Goal: Information Seeking & Learning: Learn about a topic

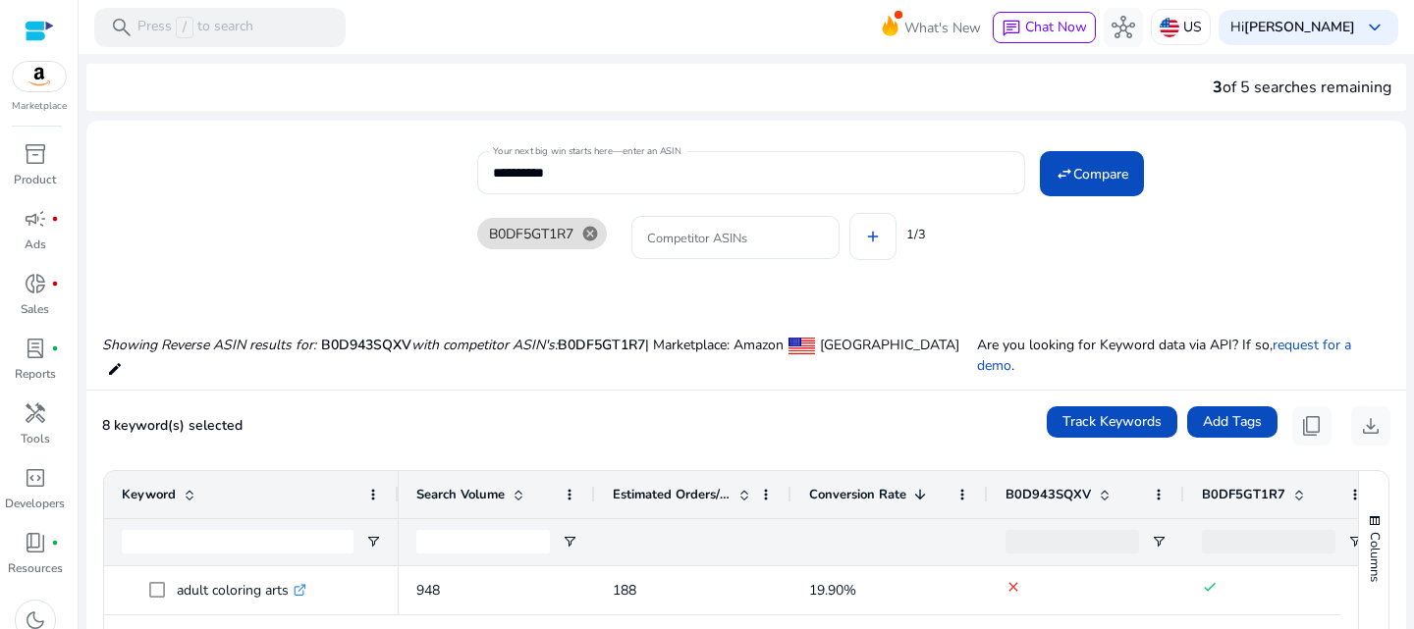
scroll to position [1271, 0]
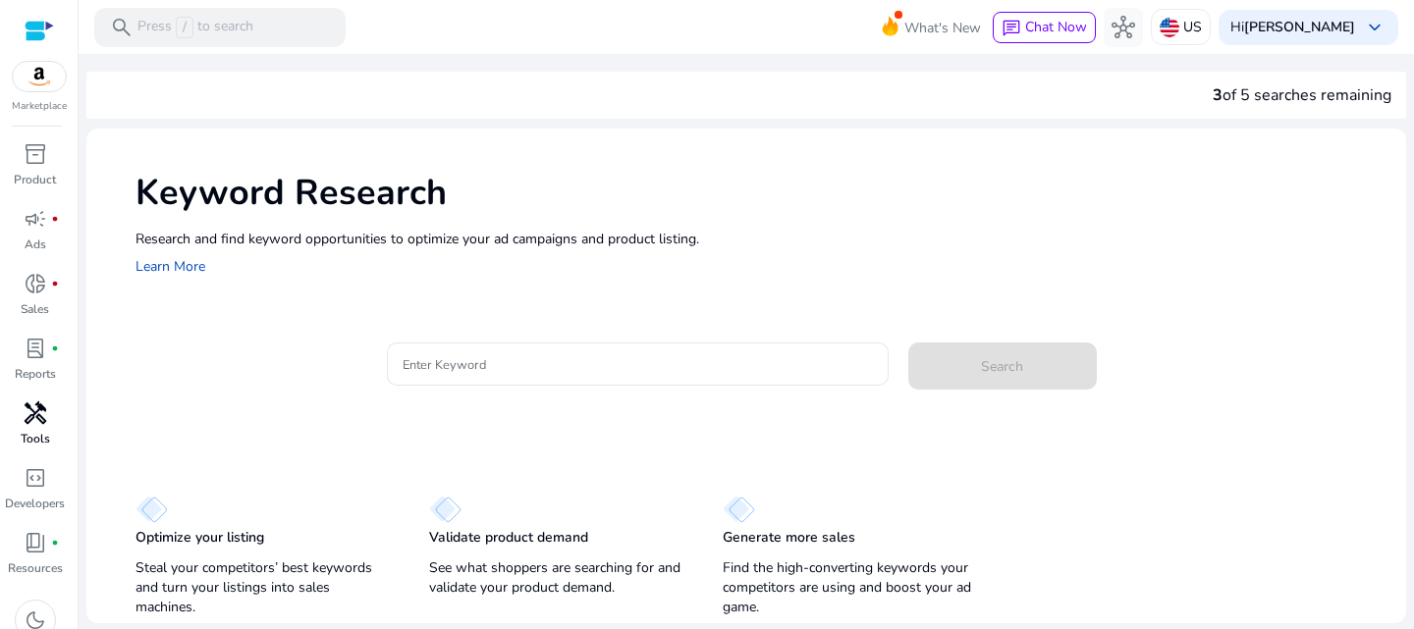
click at [41, 422] on span "handyman" at bounding box center [36, 414] width 24 height 24
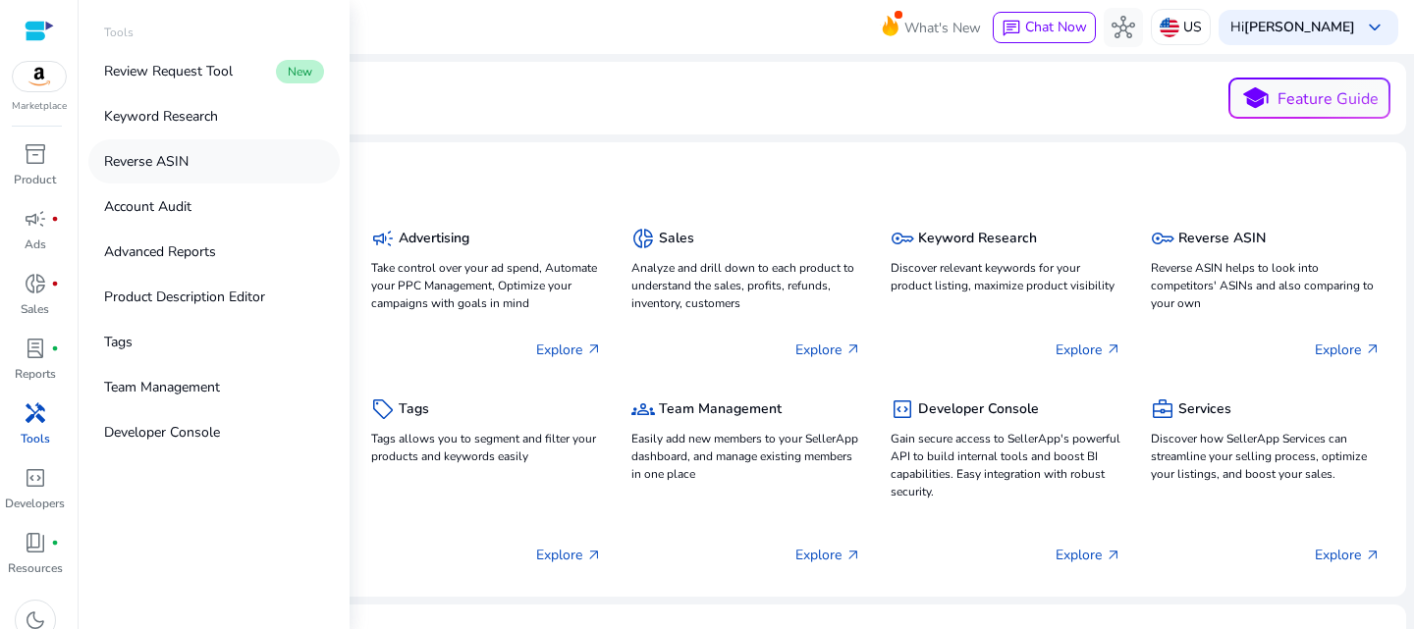
click at [175, 169] on p "Reverse ASIN" at bounding box center [146, 161] width 84 height 21
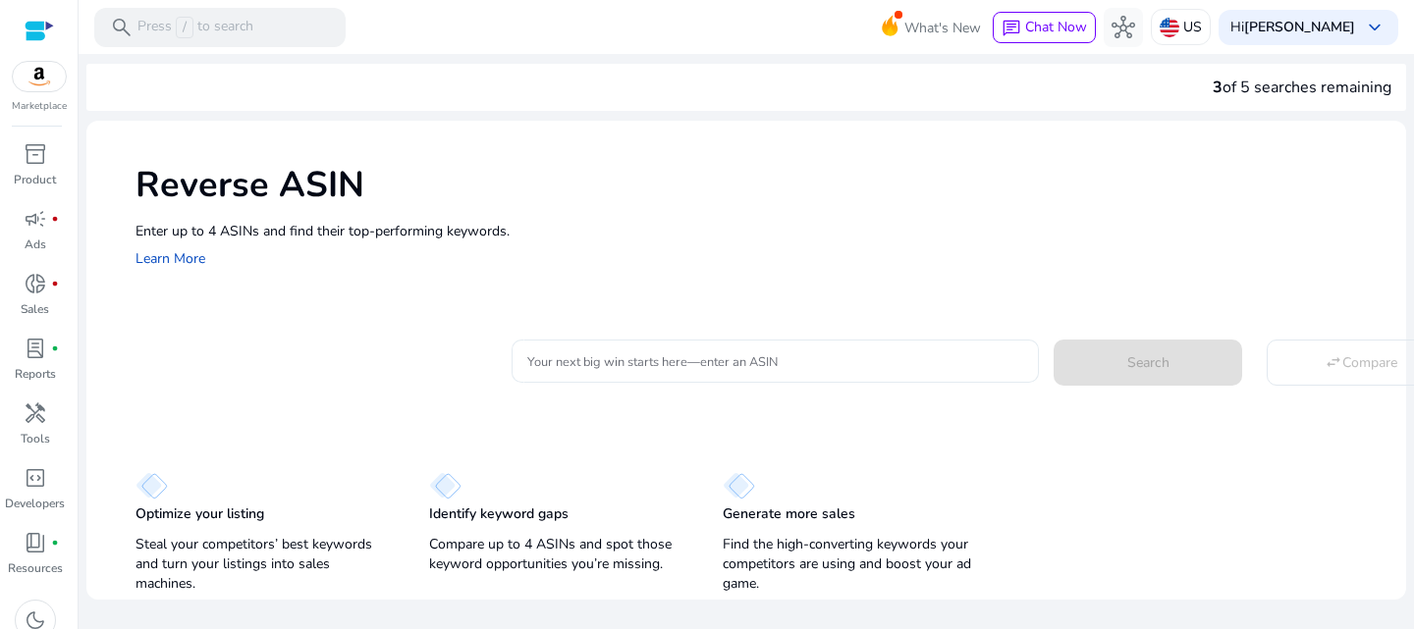
click at [715, 363] on input "Your next big win starts here—enter an ASIN" at bounding box center [775, 362] width 496 height 22
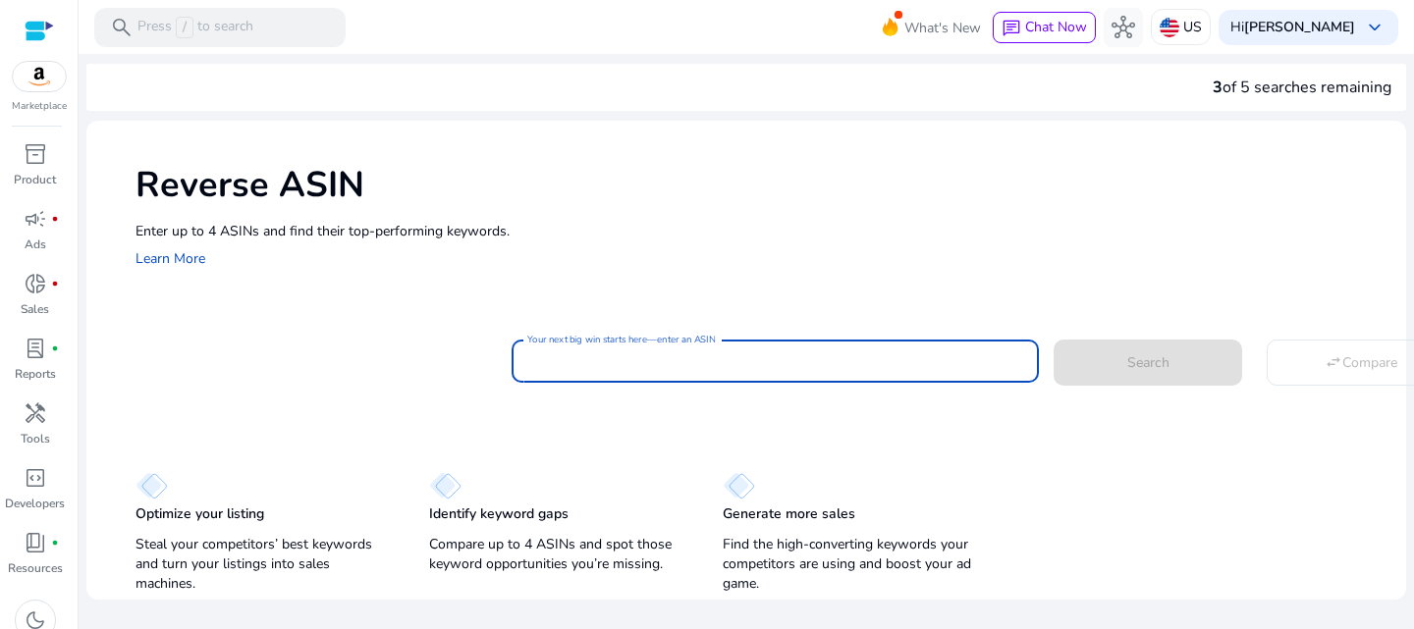
paste input "**********"
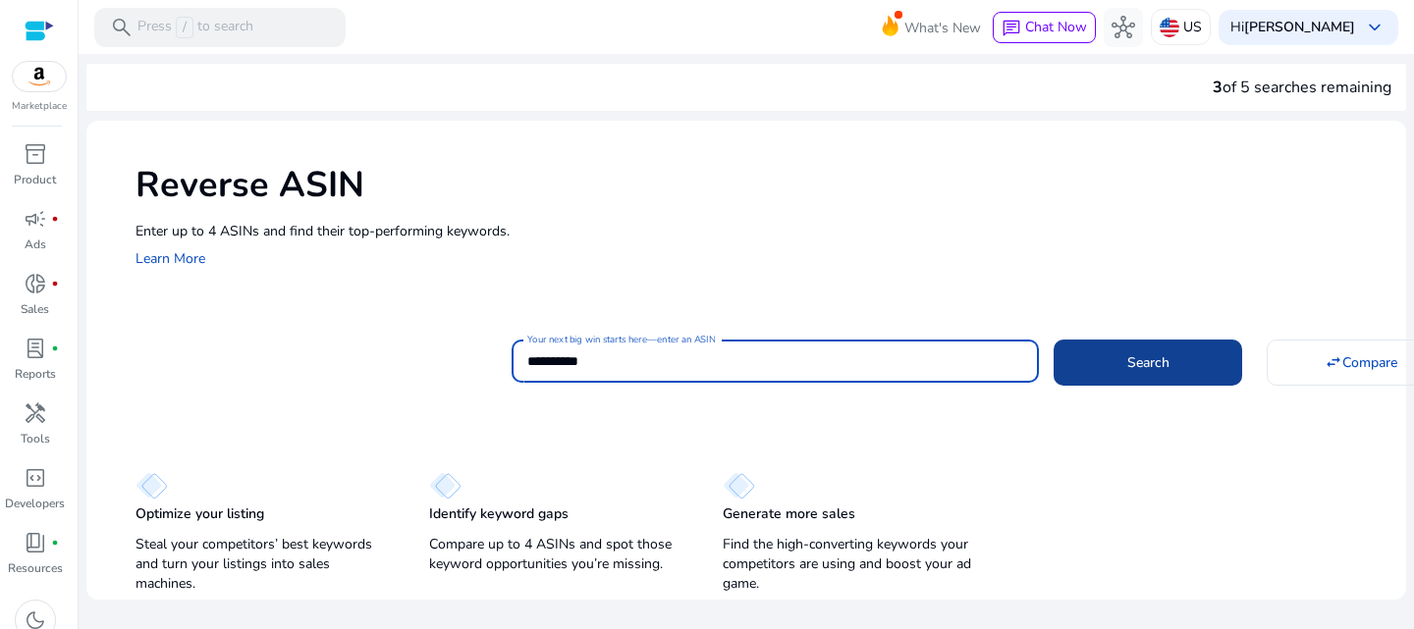
type input "**********"
click at [1147, 362] on span "Search" at bounding box center [1148, 362] width 42 height 21
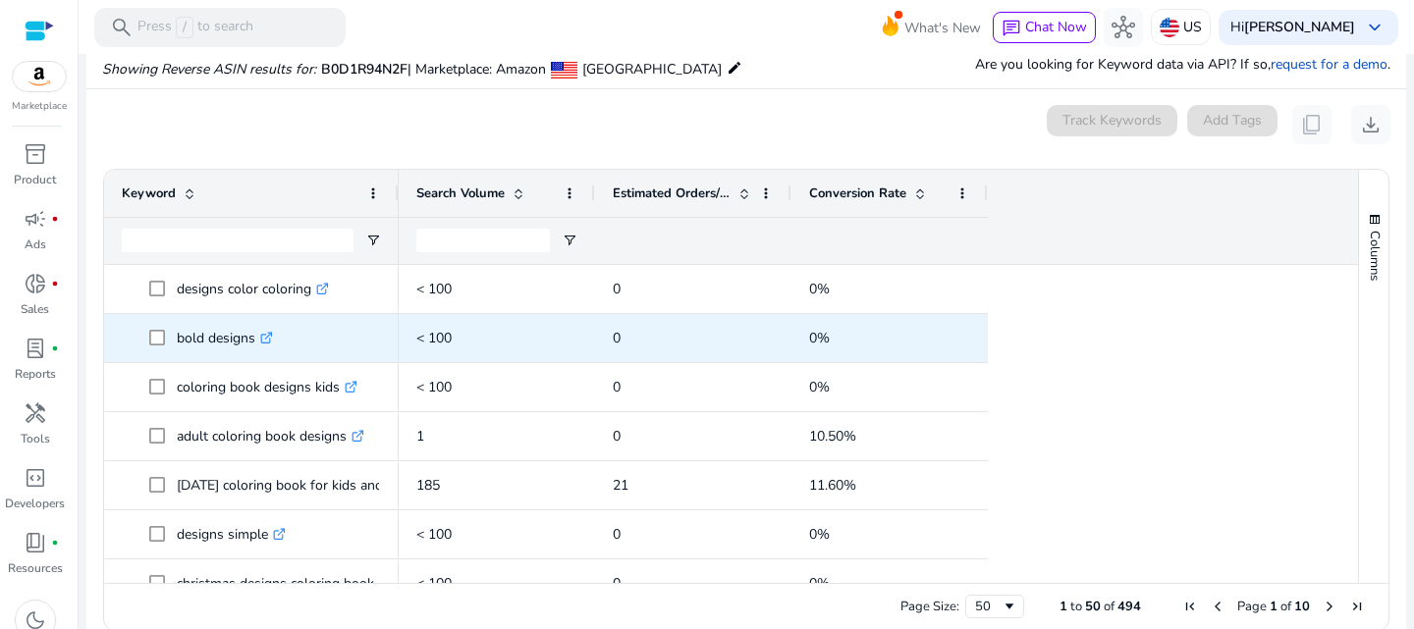
scroll to position [210, 0]
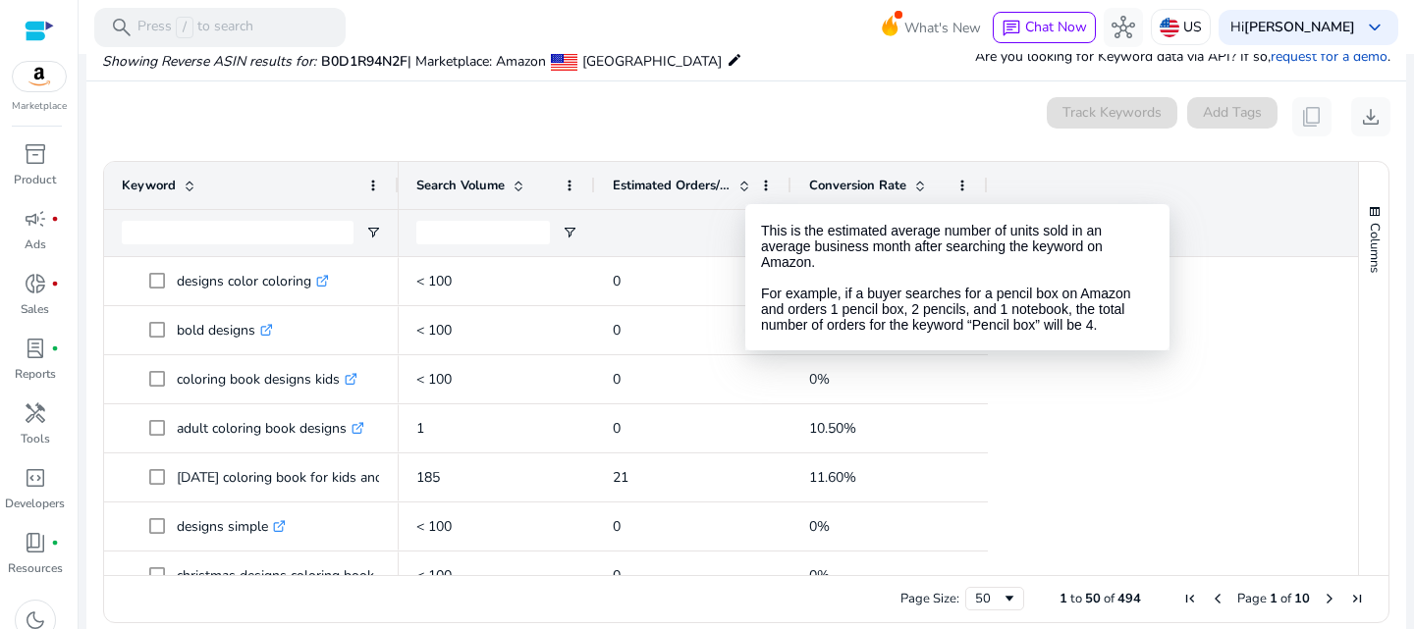
click at [745, 187] on span at bounding box center [744, 186] width 16 height 16
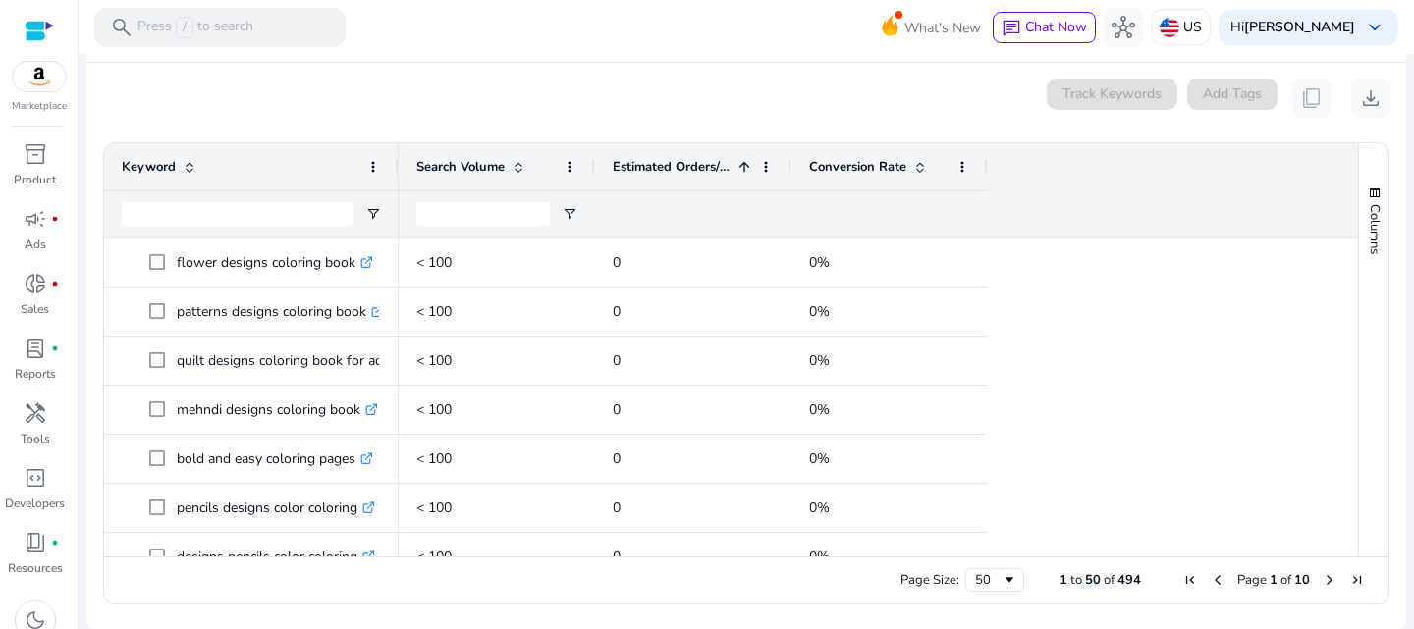
scroll to position [0, 0]
click at [524, 169] on span at bounding box center [519, 167] width 16 height 16
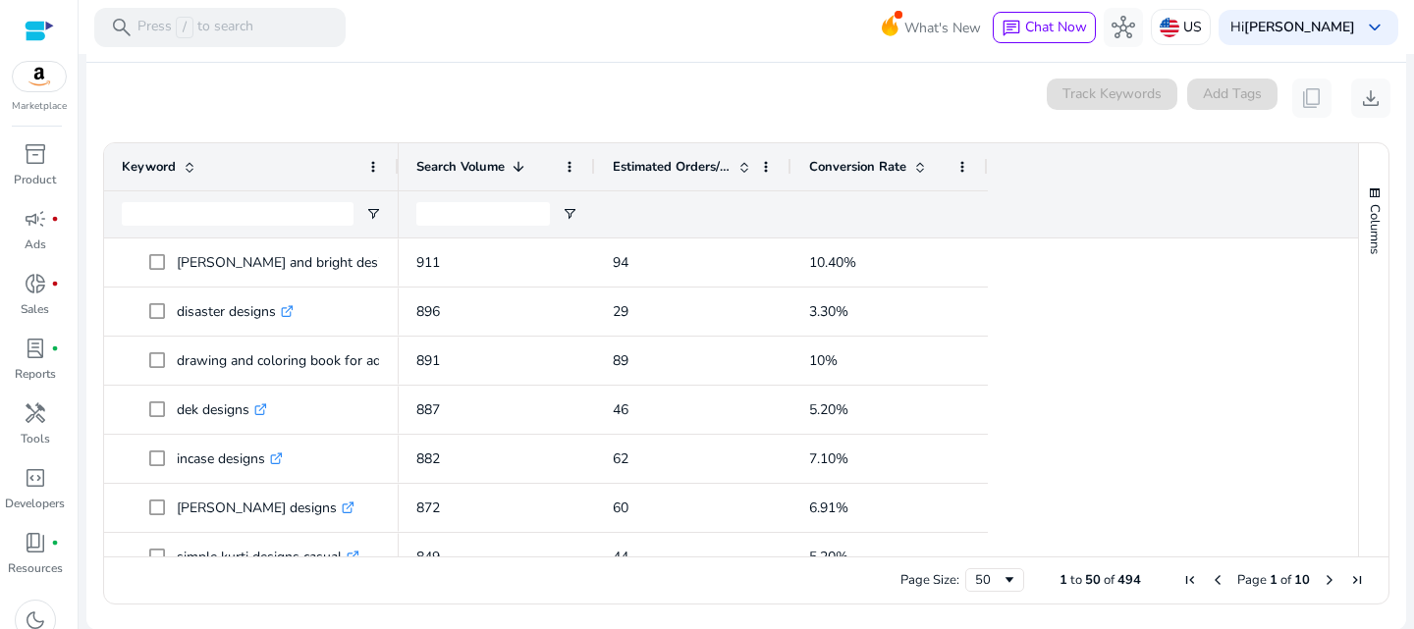
click at [902, 177] on div "Conversion Rate" at bounding box center [878, 166] width 139 height 37
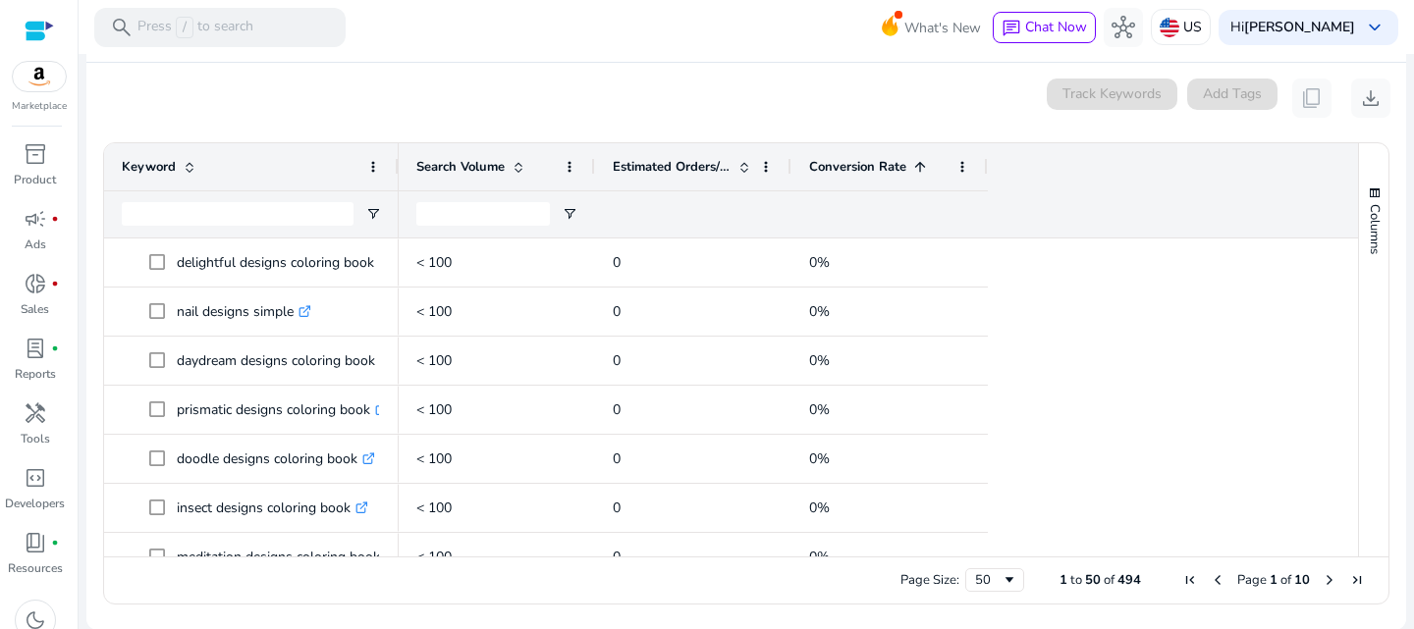
click at [902, 177] on div "Conversion Rate 1" at bounding box center [878, 166] width 139 height 37
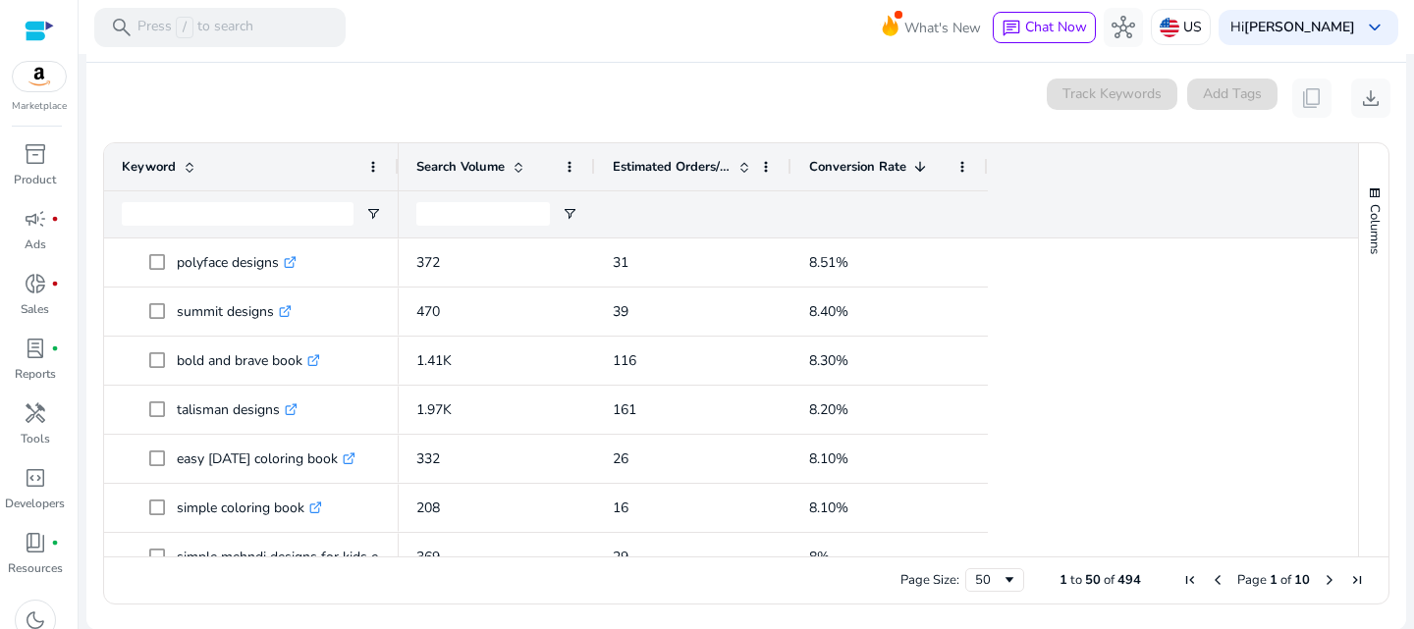
click at [504, 159] on span "Search Volume" at bounding box center [460, 167] width 88 height 18
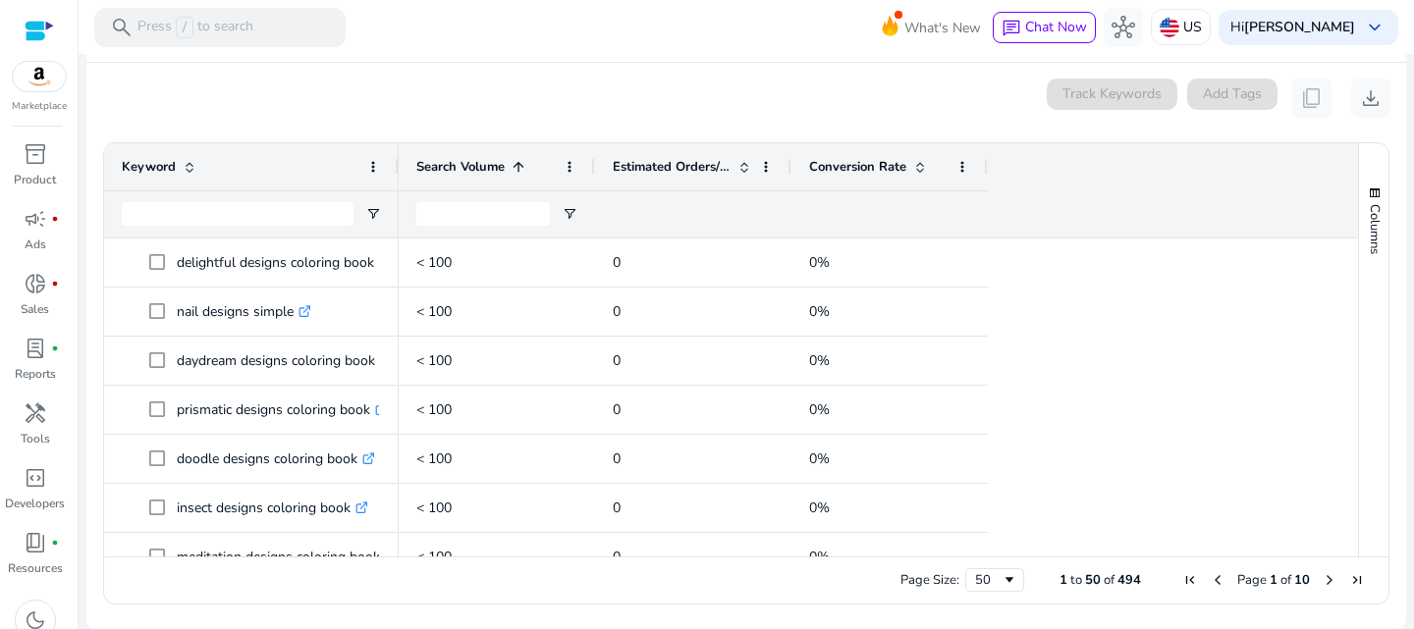
click at [504, 159] on span "Search Volume" at bounding box center [460, 167] width 88 height 18
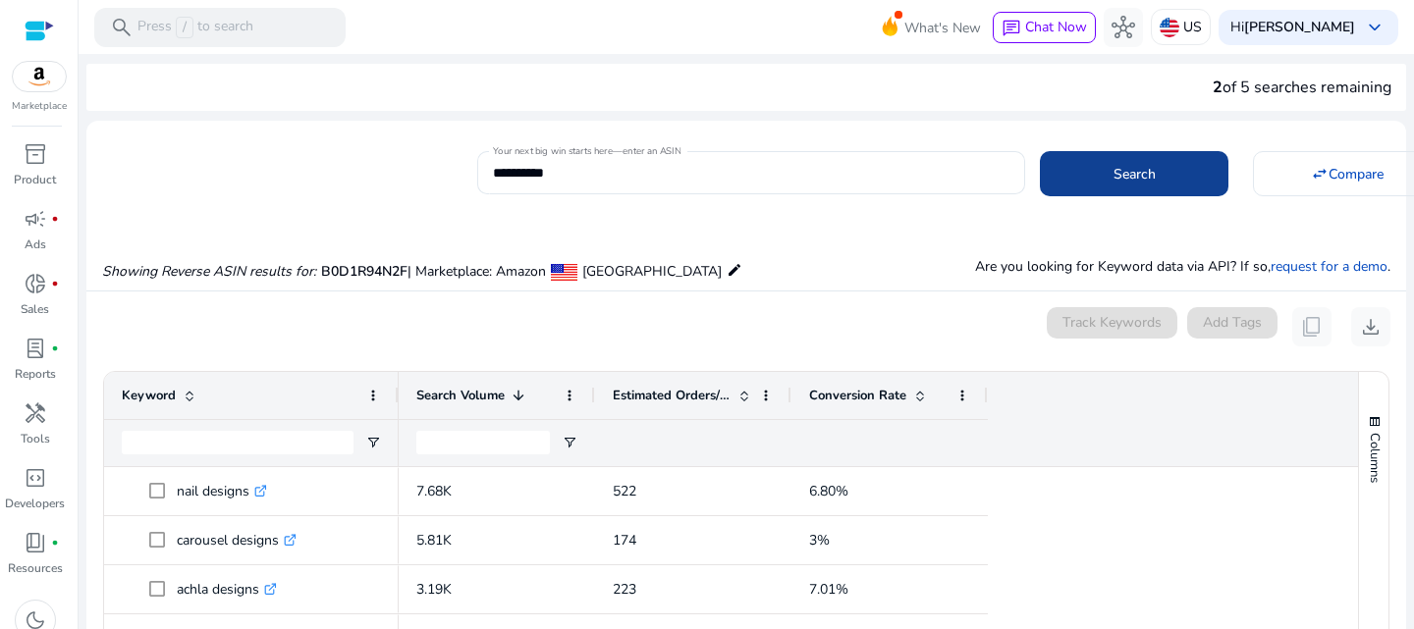
click at [1148, 173] on span "Search" at bounding box center [1134, 174] width 42 height 21
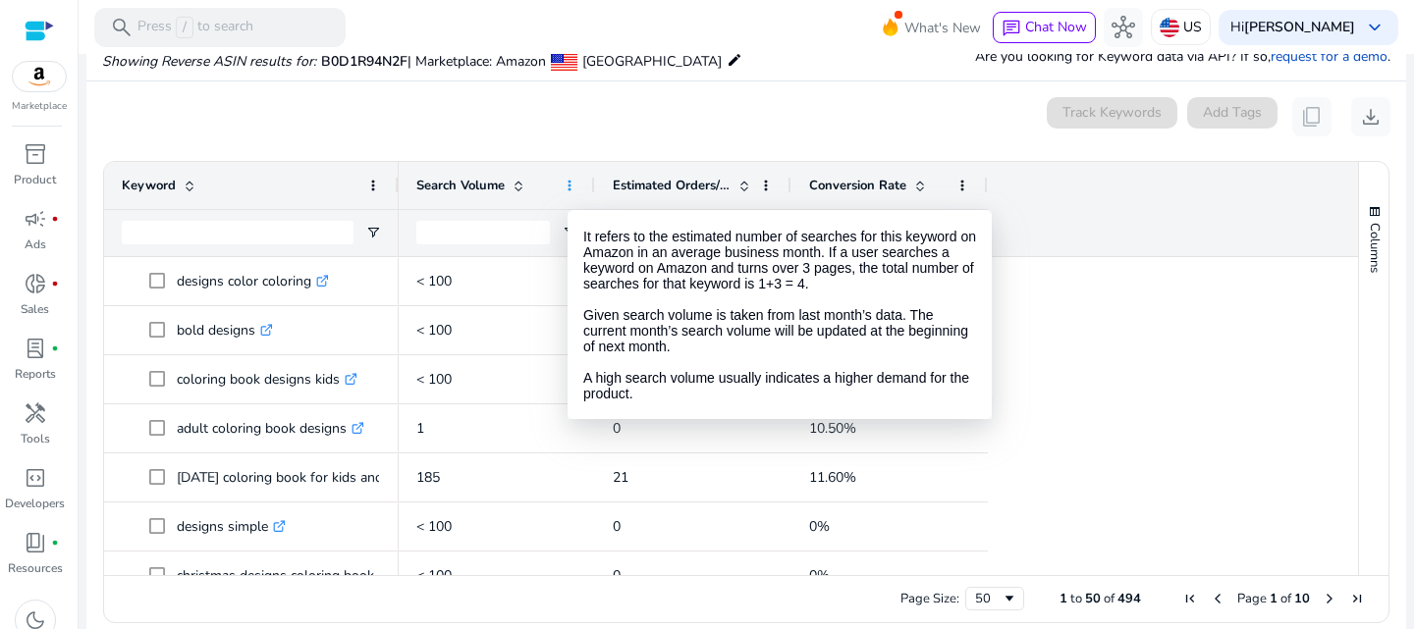
click at [566, 186] on span at bounding box center [570, 186] width 16 height 16
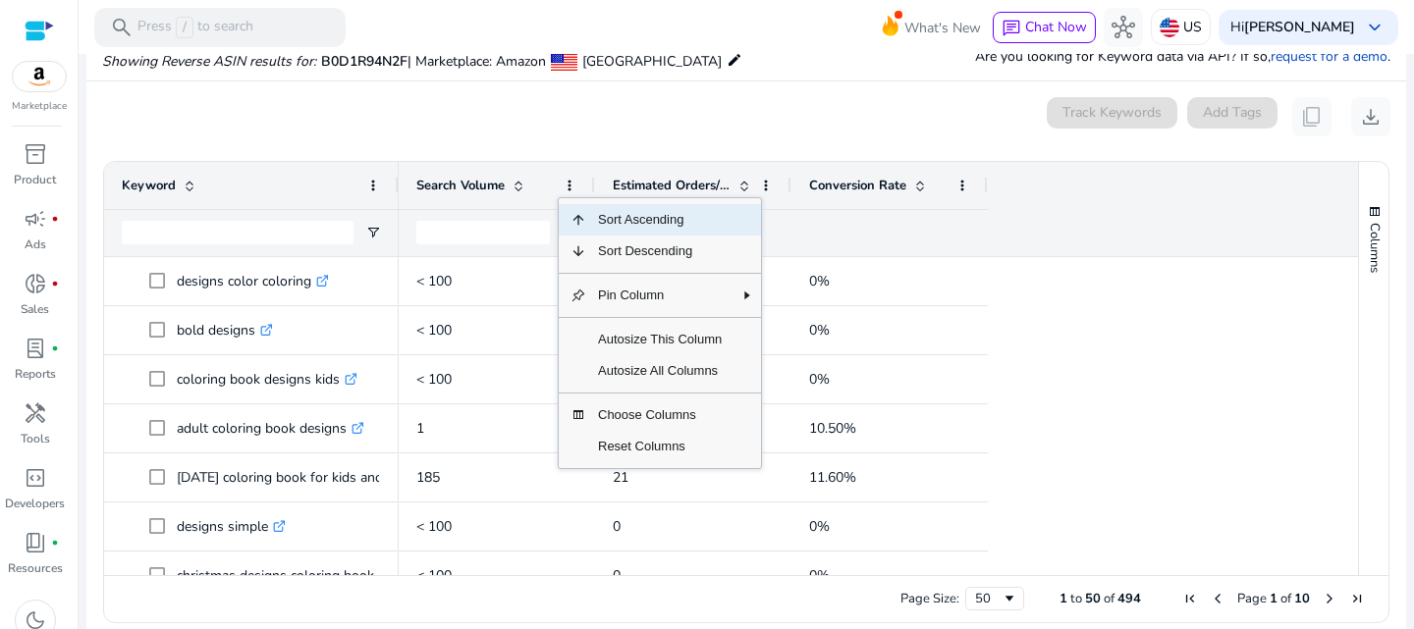
click at [549, 188] on div "Search Volume" at bounding box center [485, 185] width 139 height 37
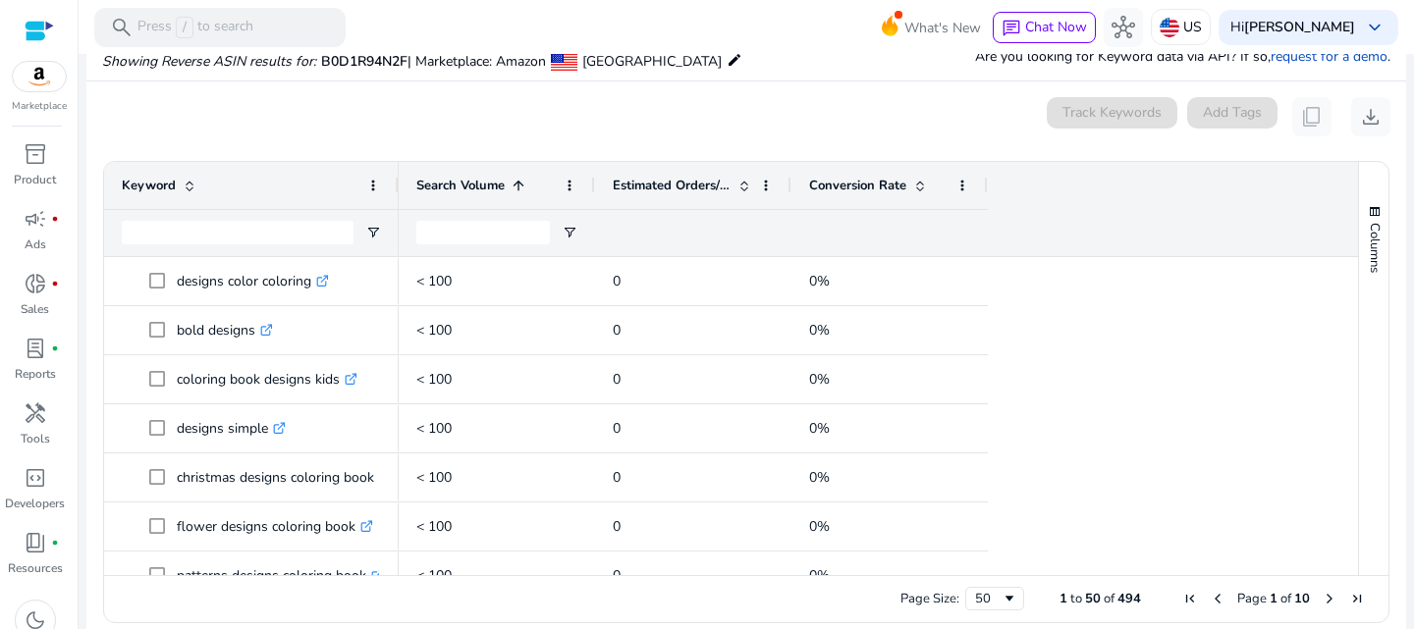
click at [549, 188] on div "Search Volume 1" at bounding box center [485, 185] width 139 height 37
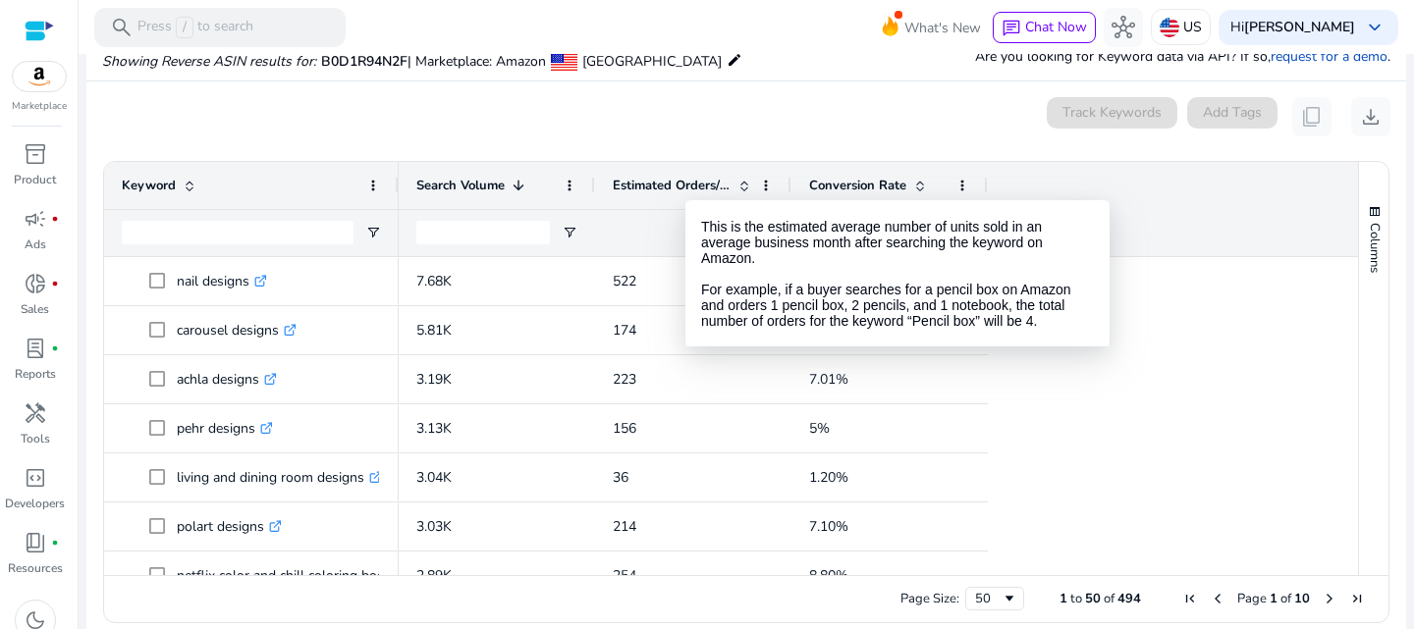
click at [729, 177] on span "Estimated Orders/Month" at bounding box center [672, 186] width 118 height 18
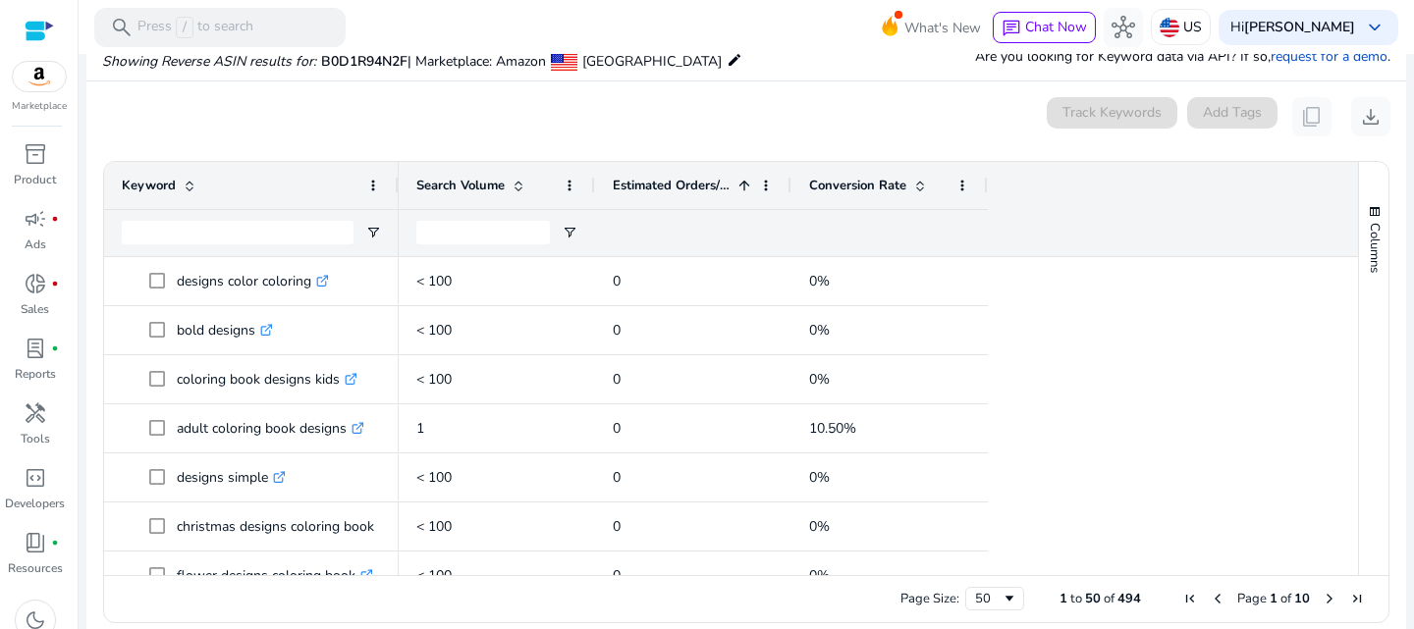
click at [731, 176] on div "Estimated Orders/Month 1" at bounding box center [682, 185] width 139 height 37
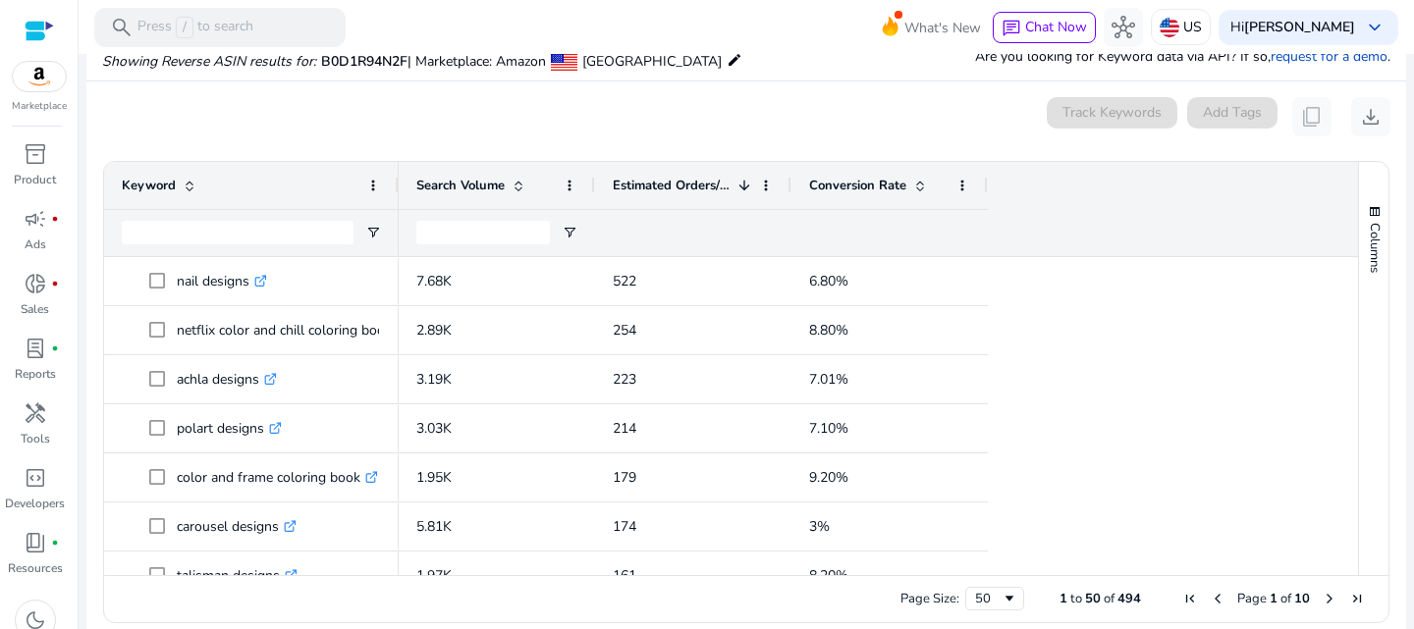
click at [914, 186] on span at bounding box center [920, 186] width 16 height 16
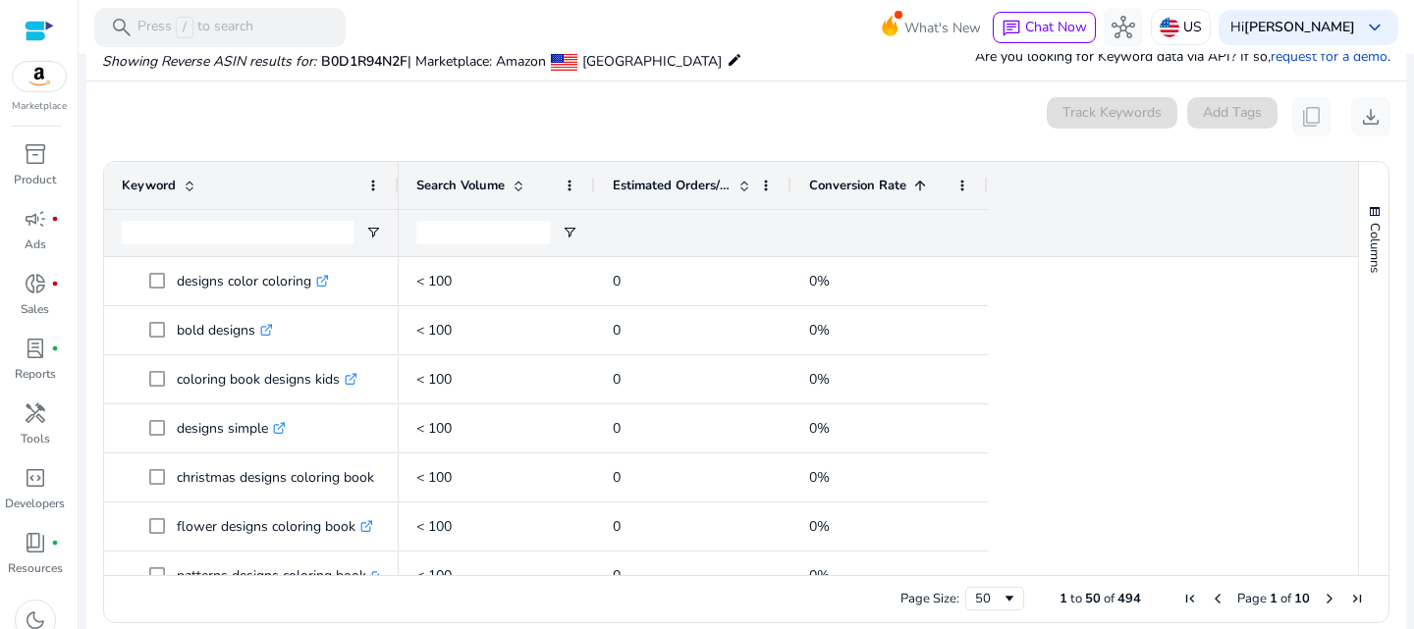
click at [915, 186] on span at bounding box center [920, 186] width 16 height 16
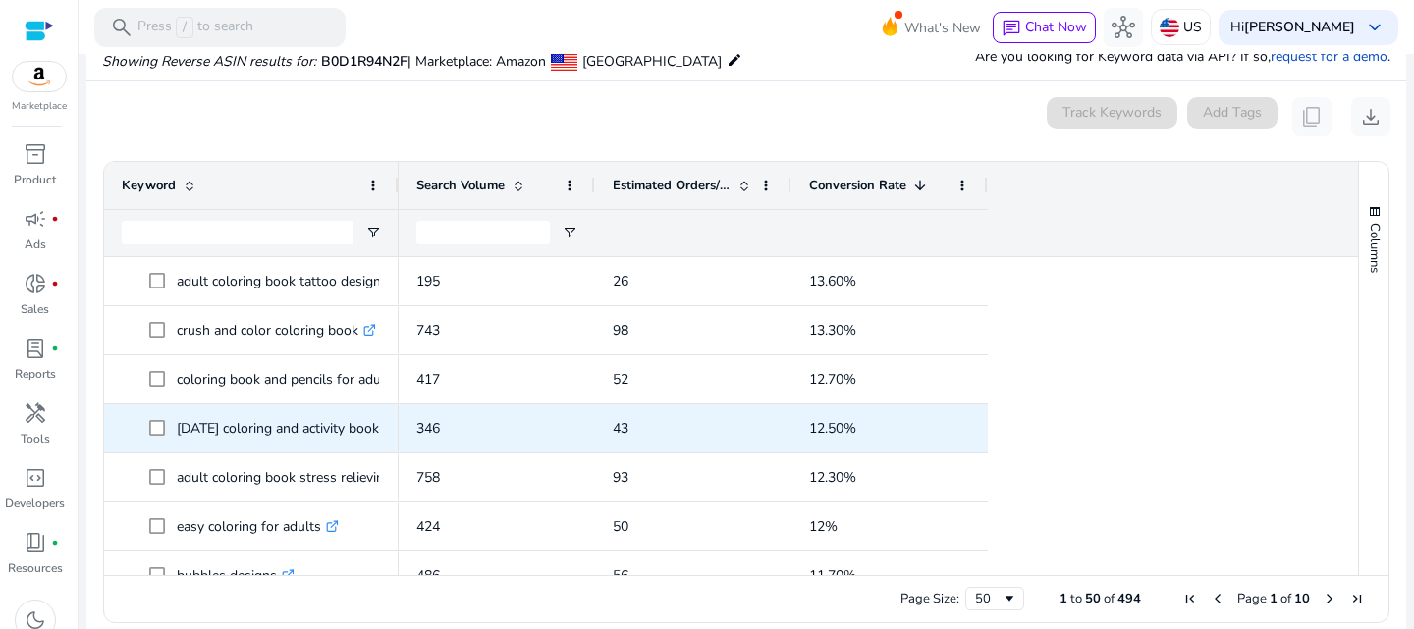
click at [318, 438] on p "halloween coloring and activity book .st0{fill:#2c8af8}" at bounding box center [287, 428] width 220 height 40
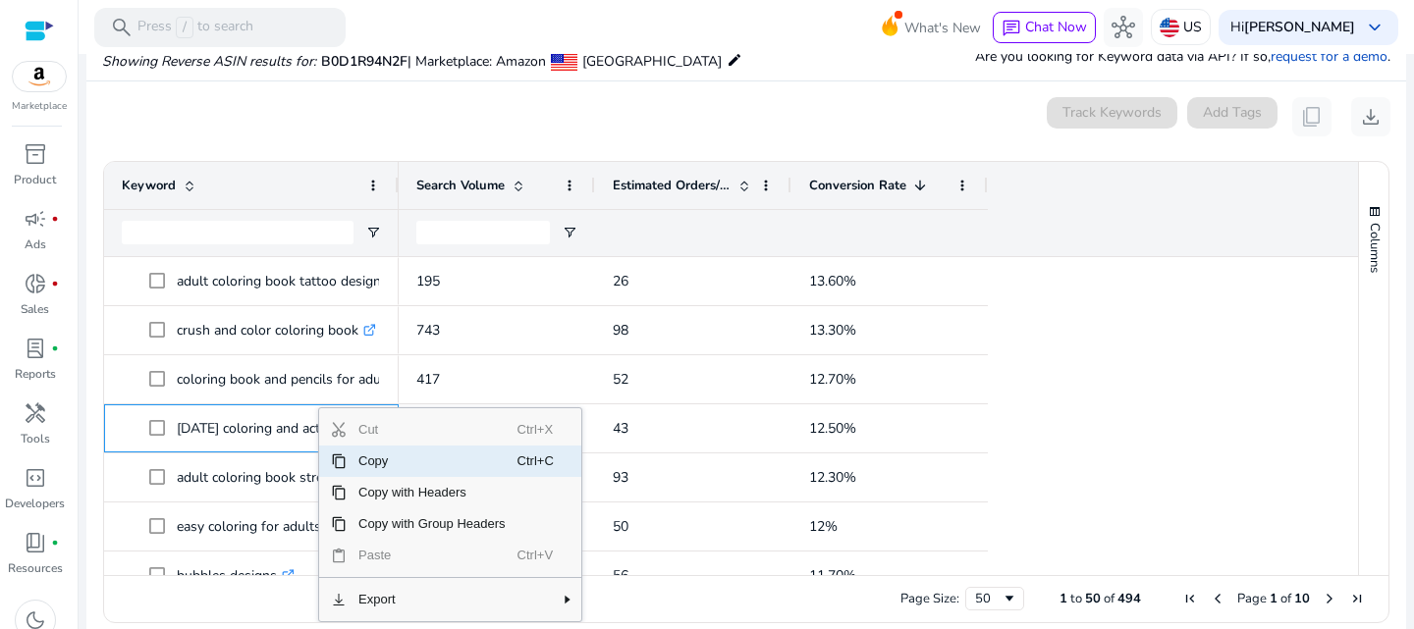
click at [382, 460] on span "Copy" at bounding box center [432, 461] width 171 height 31
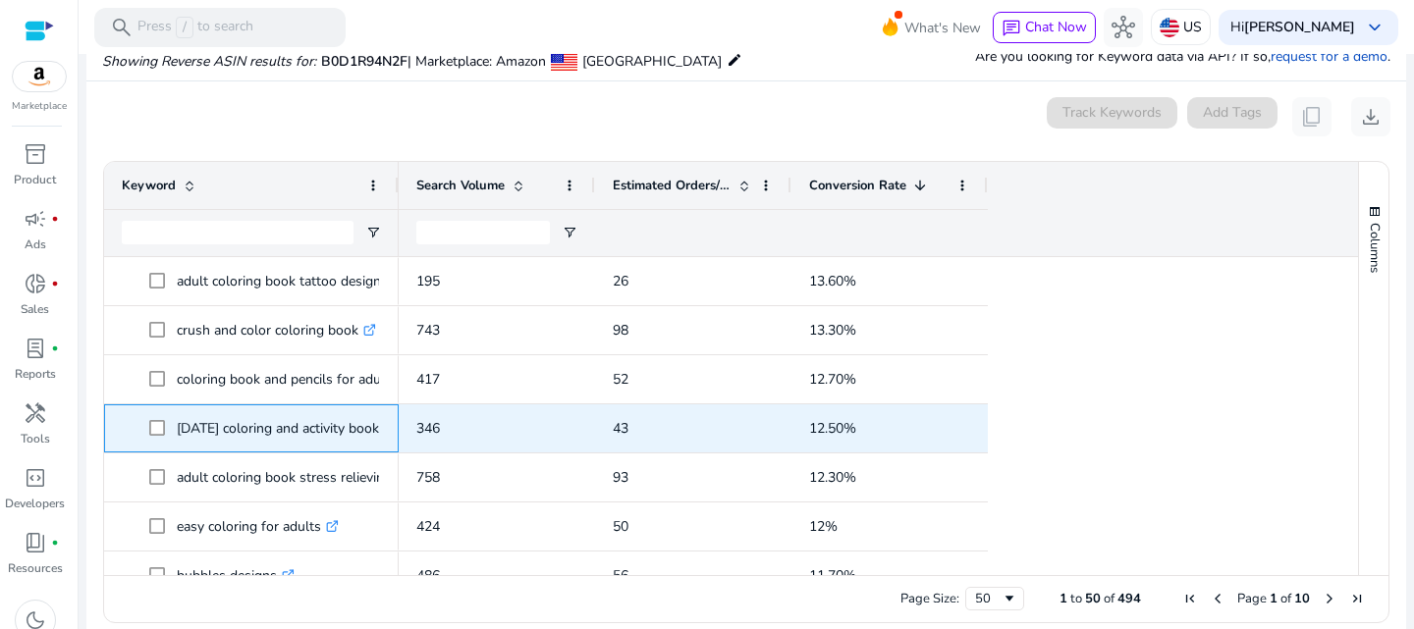
click at [265, 428] on p "halloween coloring and activity book .st0{fill:#2c8af8}" at bounding box center [287, 428] width 220 height 40
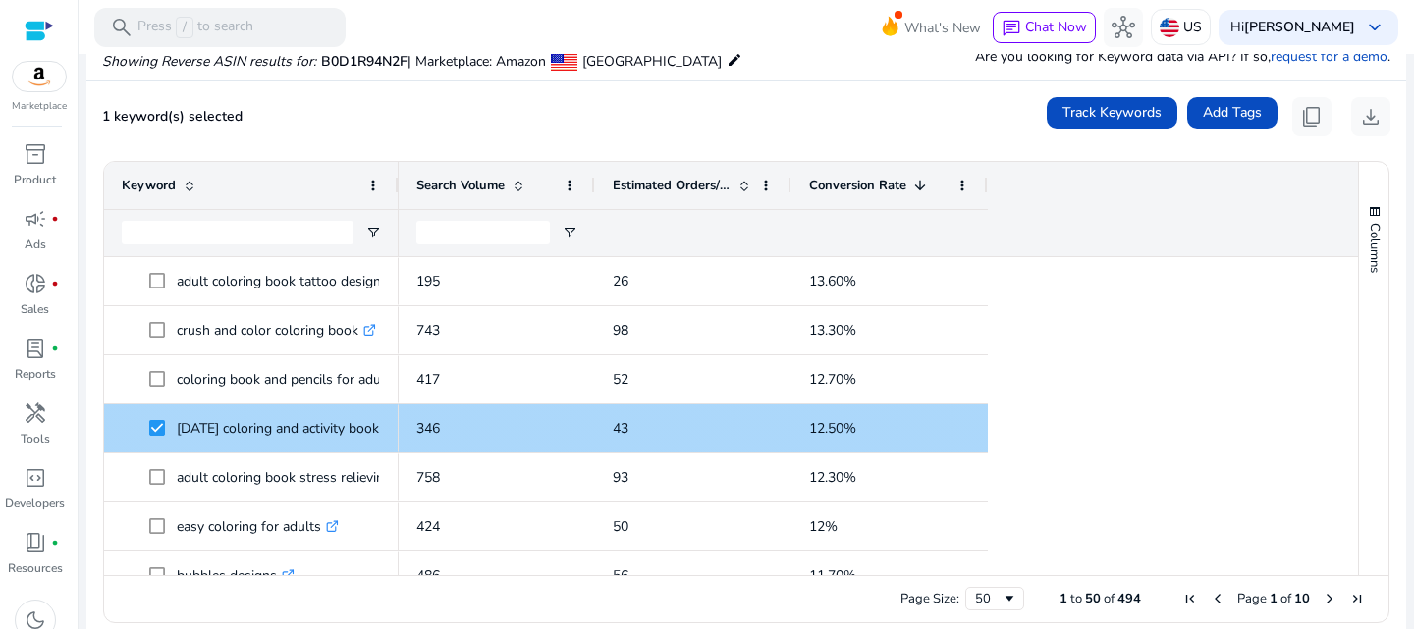
click at [416, 420] on span "346" at bounding box center [428, 428] width 24 height 19
click at [563, 422] on p "346" at bounding box center [496, 428] width 161 height 40
click at [750, 419] on span "43" at bounding box center [693, 428] width 161 height 40
click at [813, 414] on span "12.50%" at bounding box center [889, 428] width 161 height 40
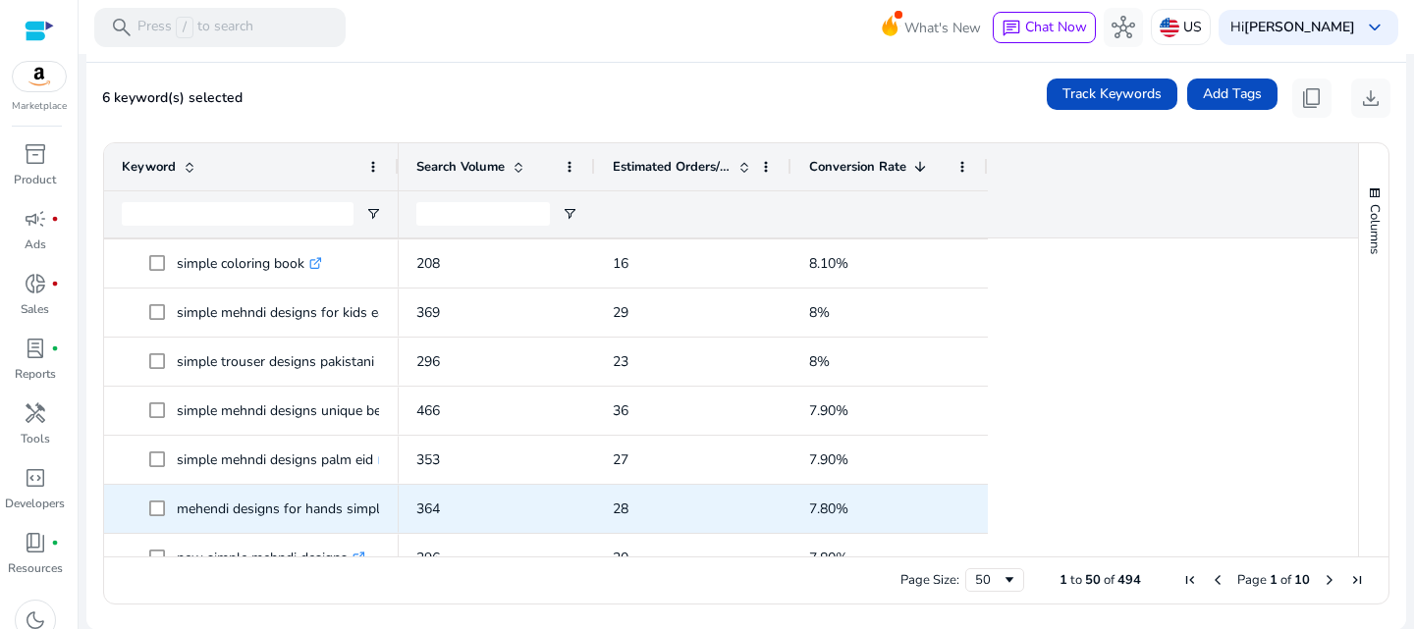
scroll to position [1664, 0]
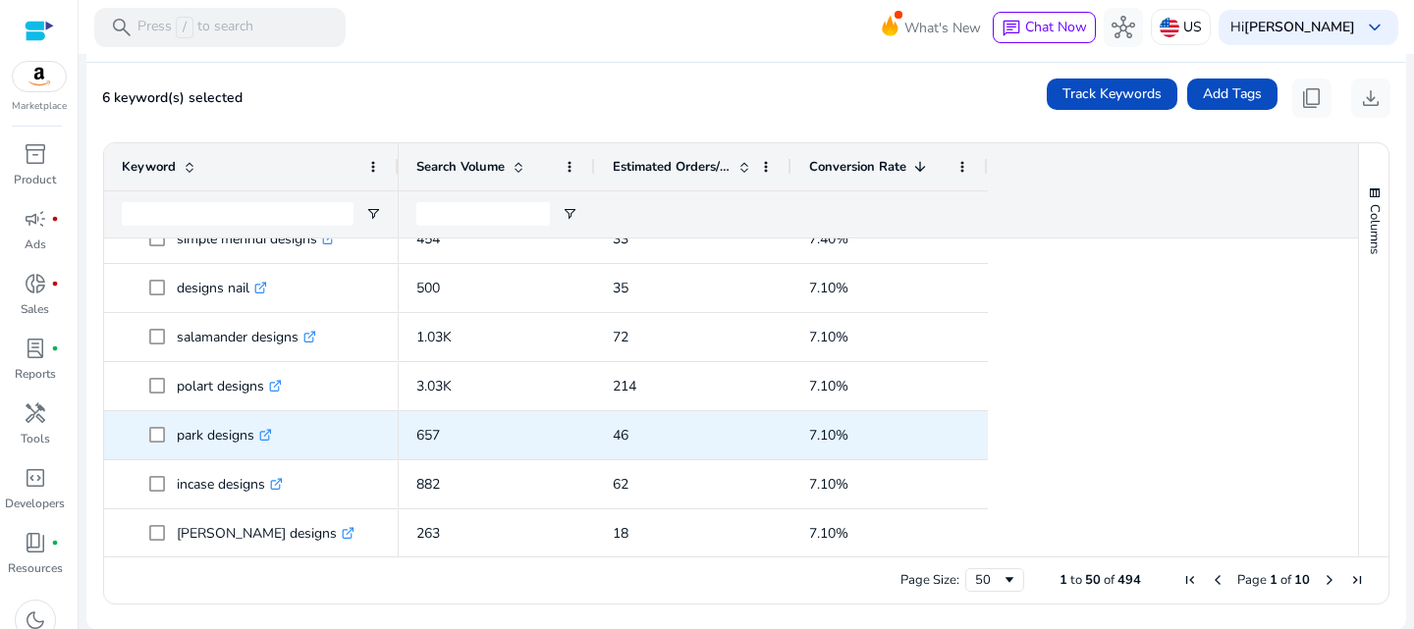
scroll to position [2137, 0]
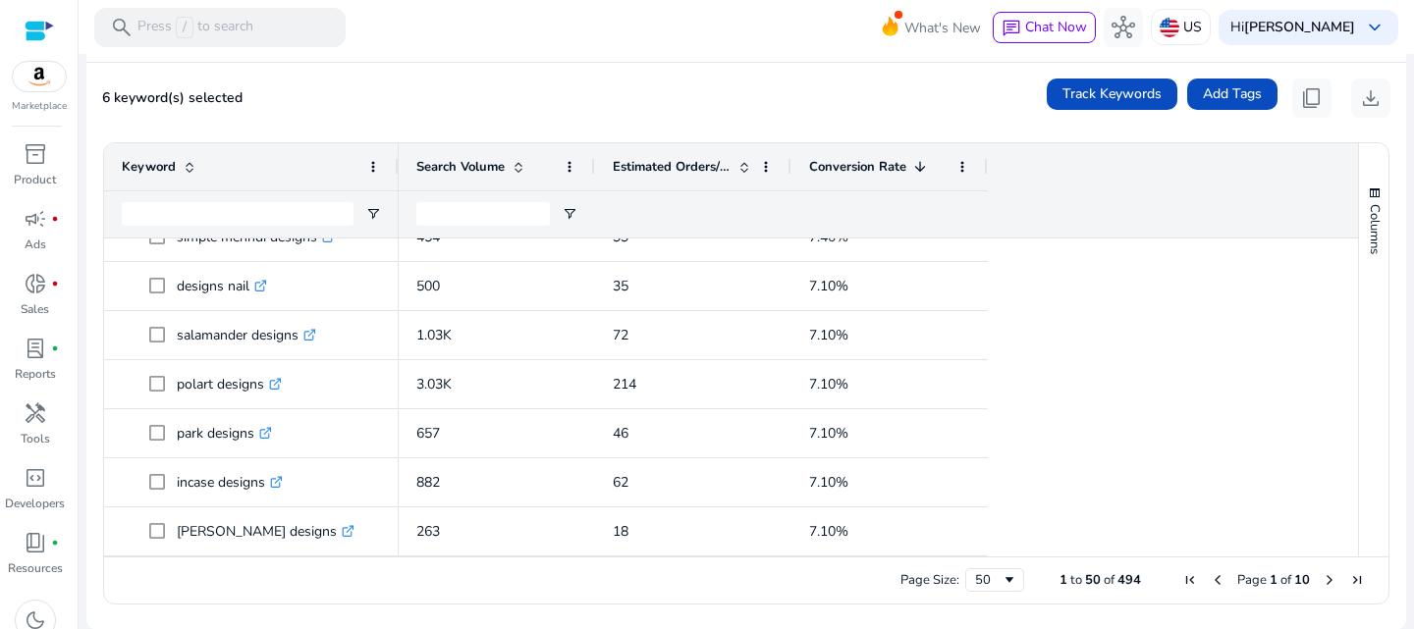
click at [1324, 579] on span "Next Page" at bounding box center [1330, 580] width 16 height 16
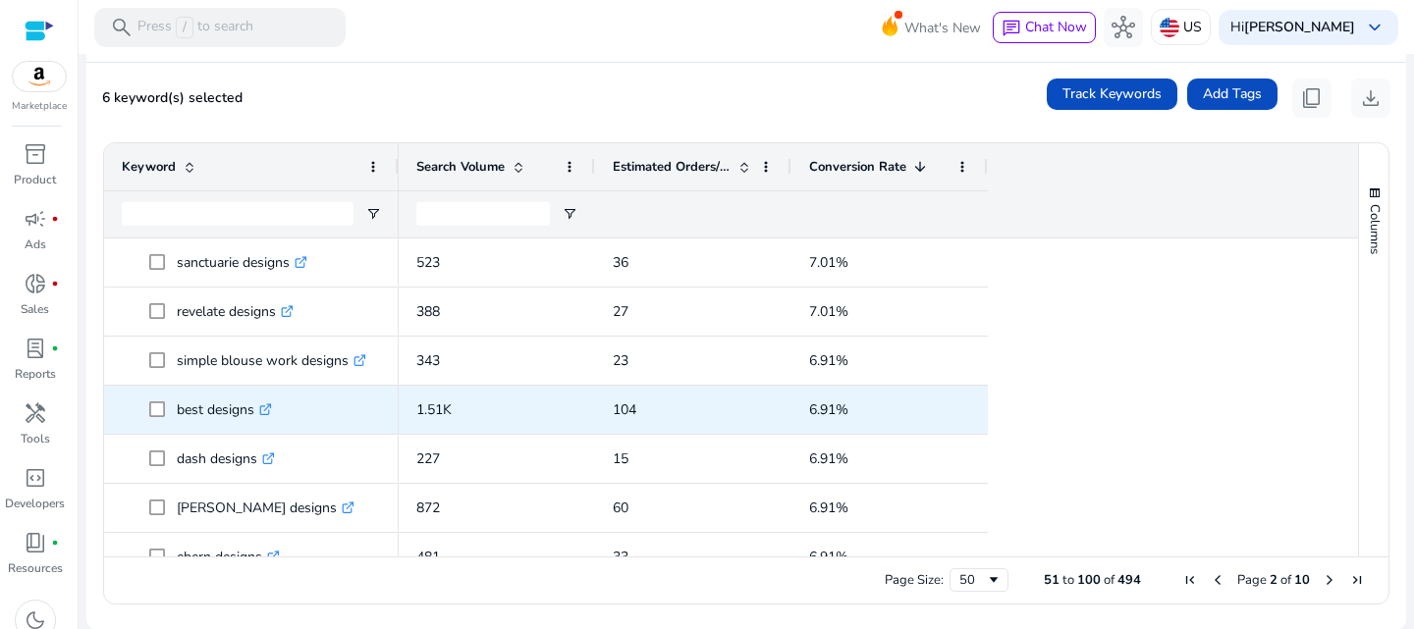
scroll to position [0, 0]
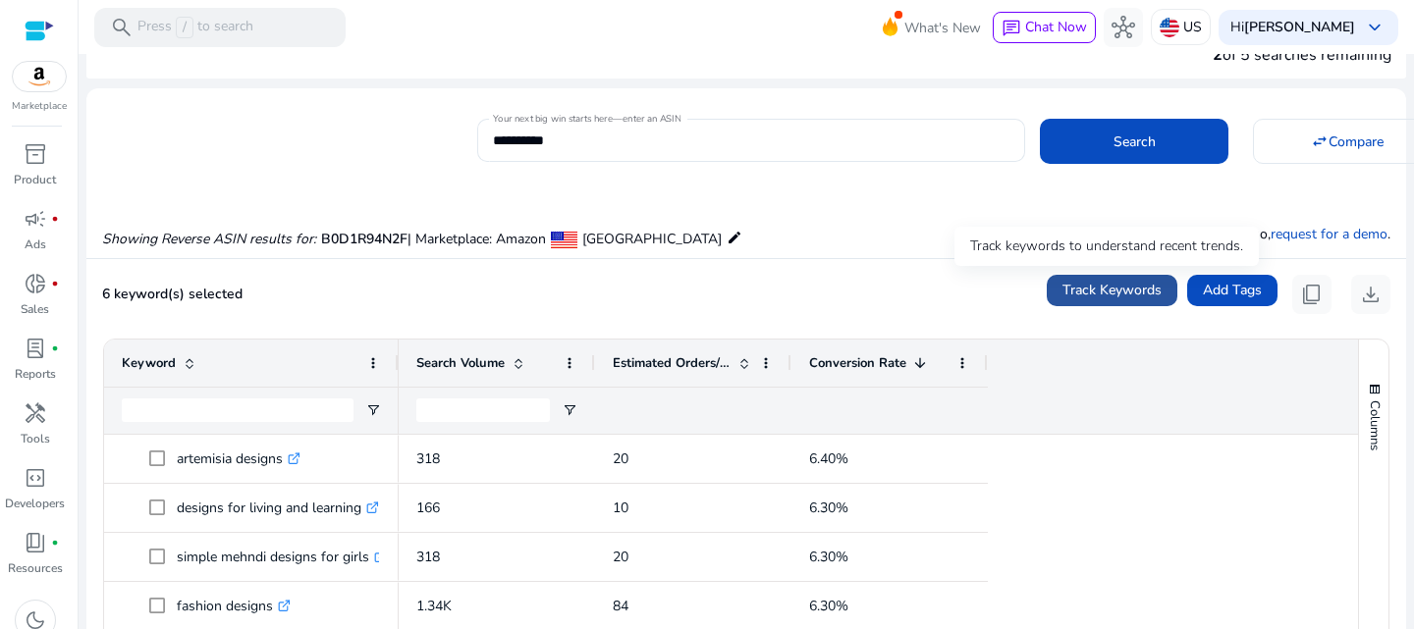
click at [1140, 288] on span "Track Keywords" at bounding box center [1111, 290] width 99 height 21
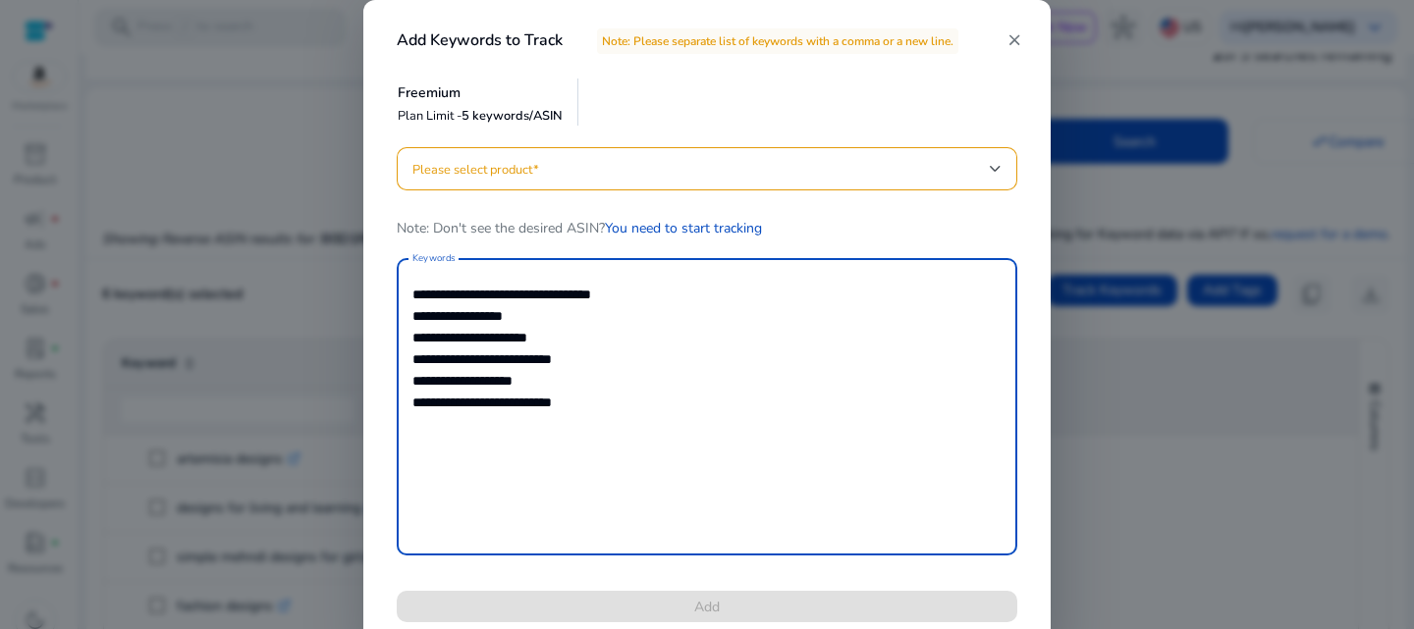
drag, startPoint x: 413, startPoint y: 292, endPoint x: 595, endPoint y: 364, distance: 195.6
click at [595, 364] on textarea "**********" at bounding box center [706, 407] width 589 height 278
click at [647, 352] on textarea "**********" at bounding box center [706, 407] width 589 height 278
click at [991, 158] on div at bounding box center [996, 169] width 12 height 24
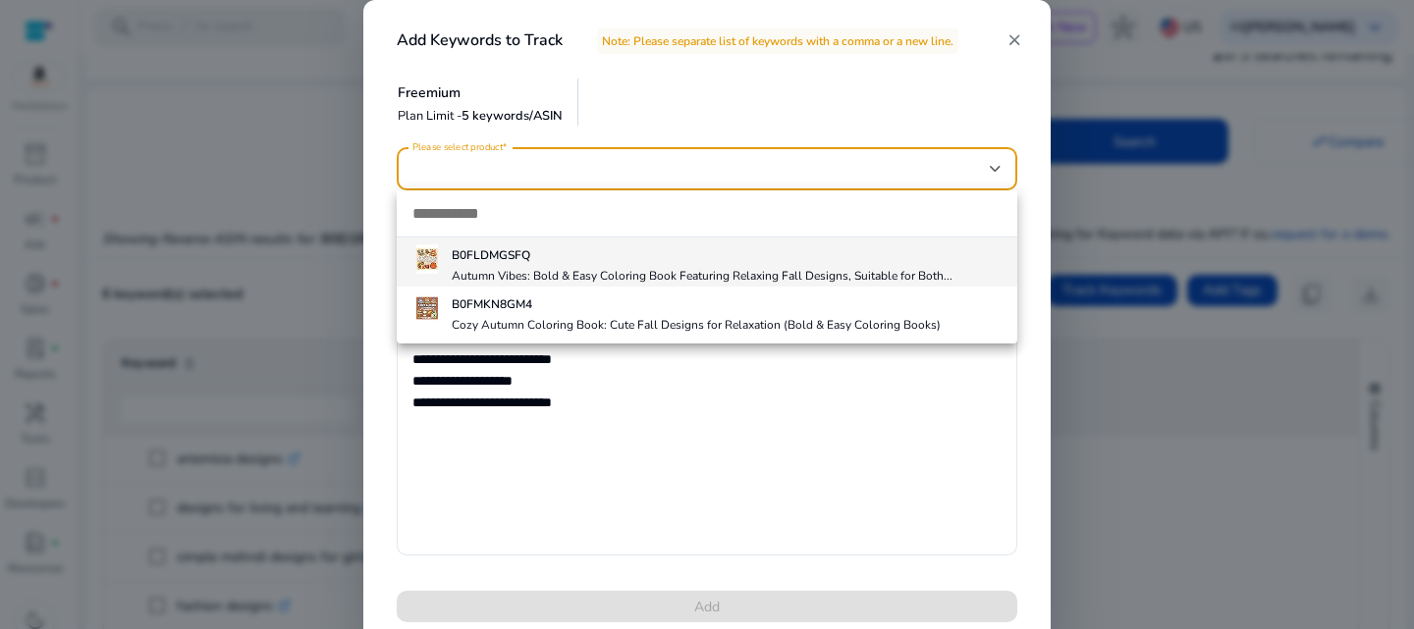
click at [782, 423] on div at bounding box center [707, 314] width 1414 height 629
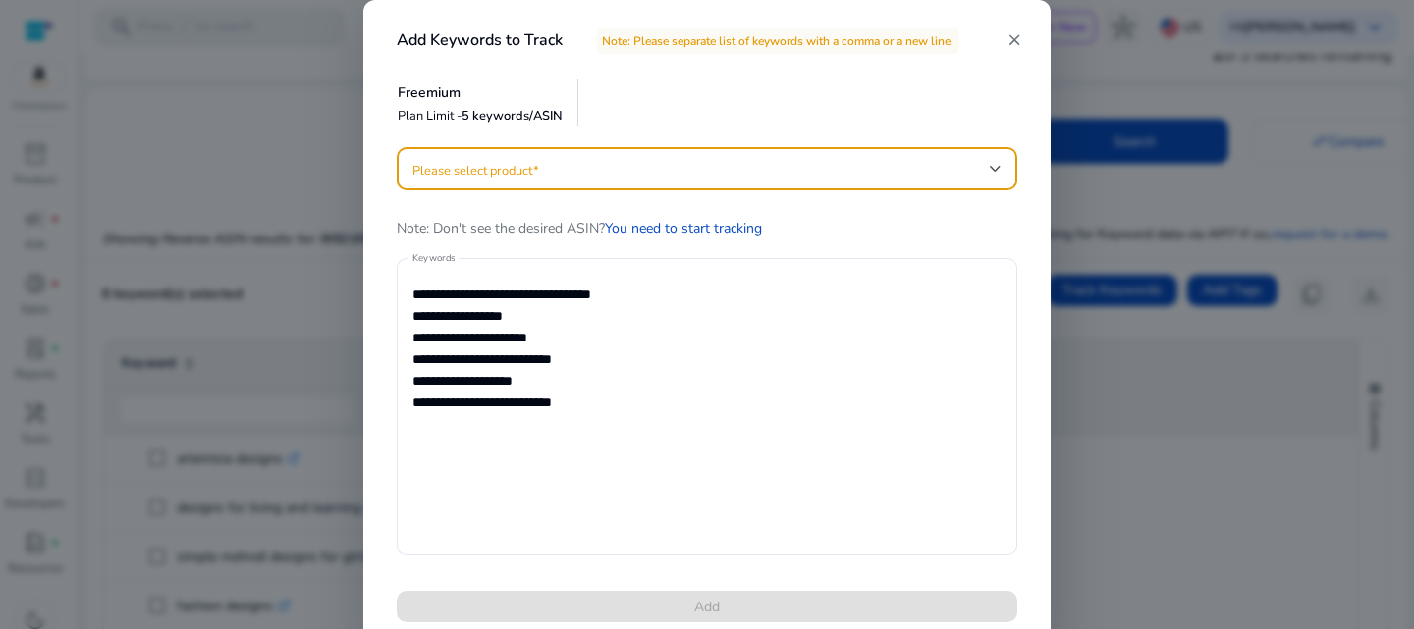
click at [767, 168] on span at bounding box center [700, 169] width 577 height 22
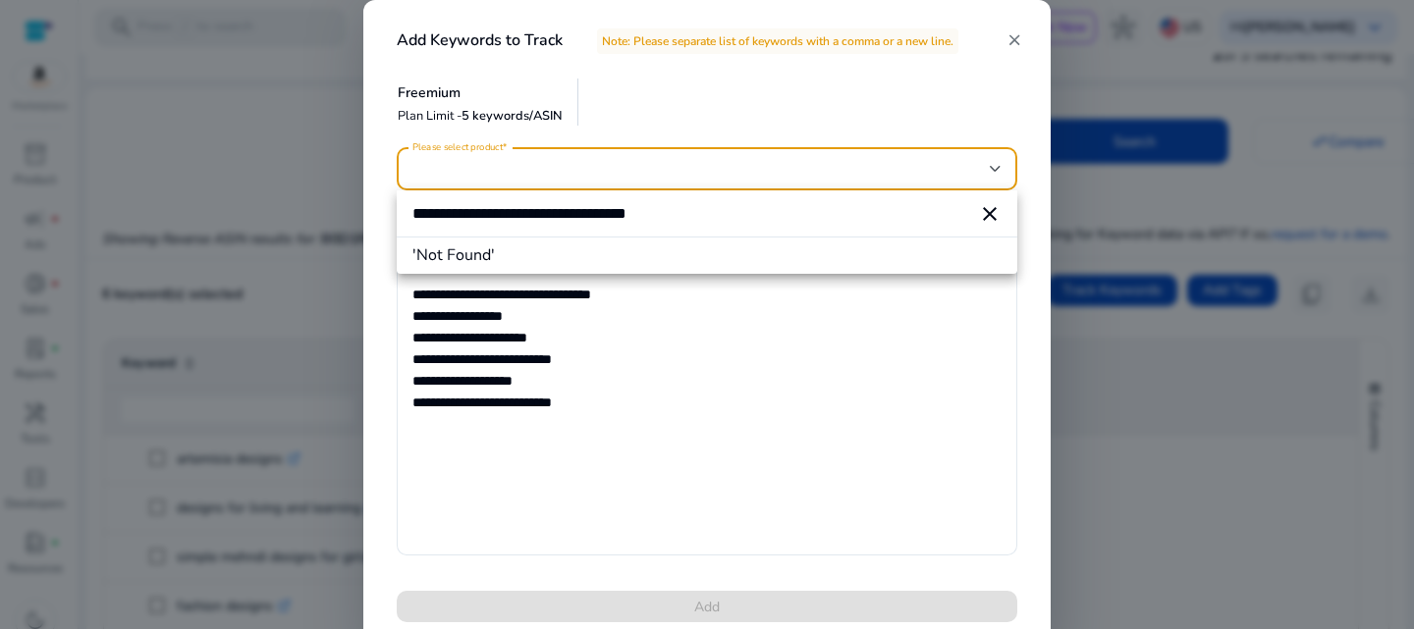
type input "**********"
click at [767, 163] on div at bounding box center [707, 314] width 1414 height 629
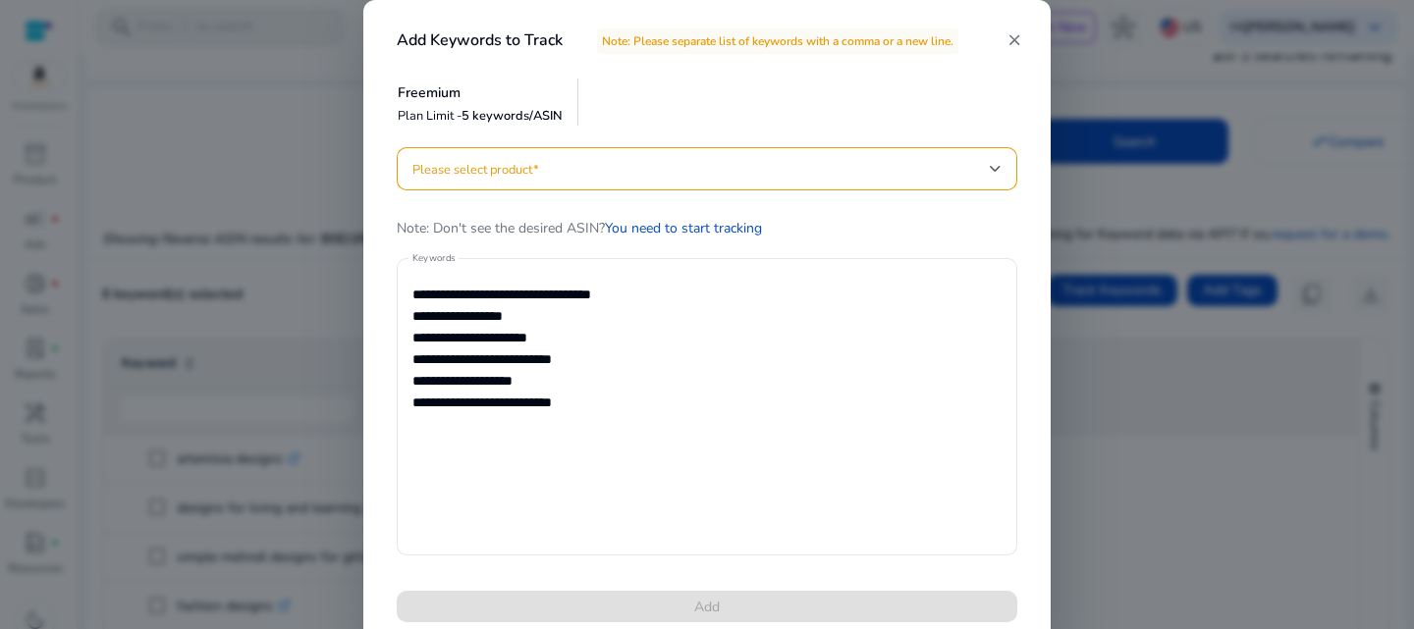
click at [745, 167] on span at bounding box center [700, 169] width 577 height 22
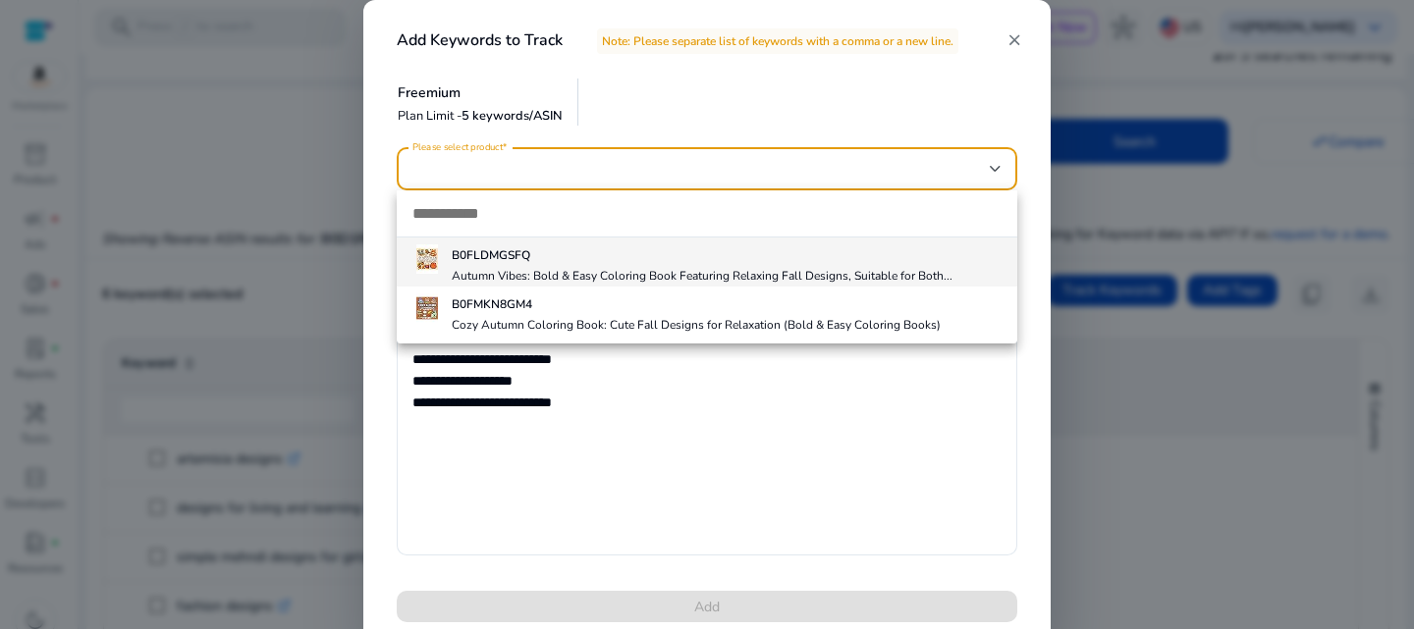
click at [745, 167] on div at bounding box center [707, 314] width 1414 height 629
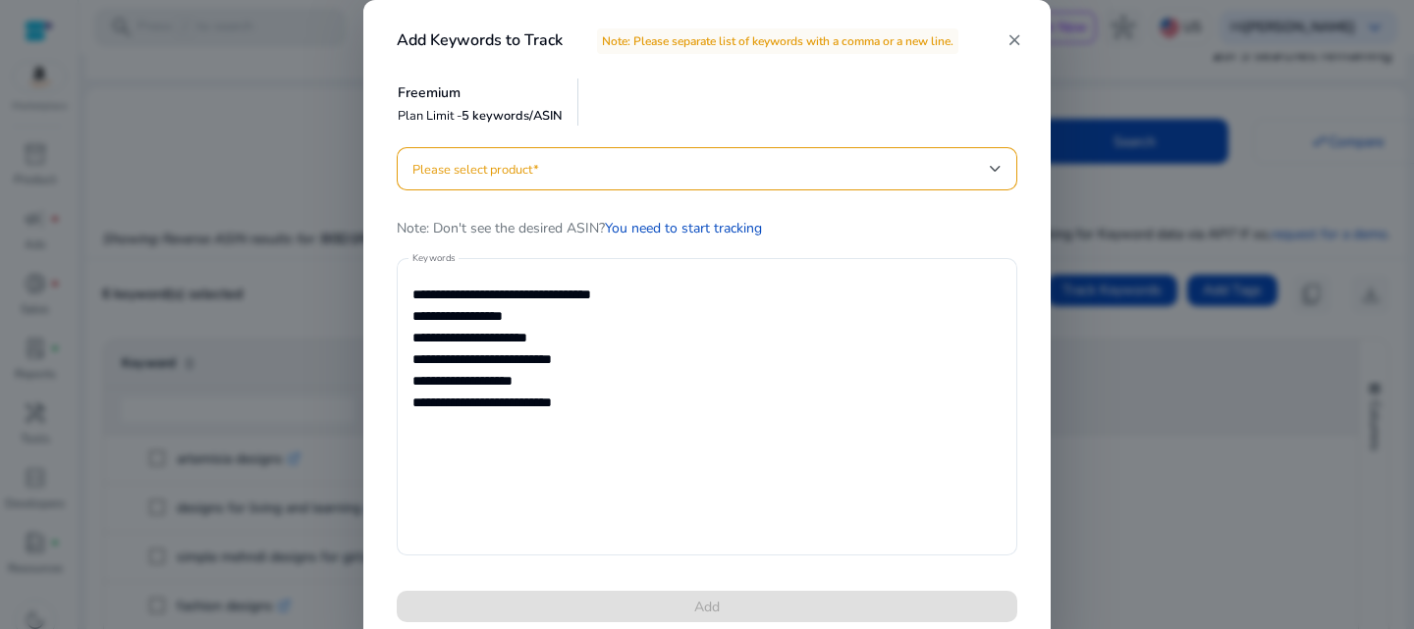
click at [996, 163] on div at bounding box center [996, 169] width 12 height 24
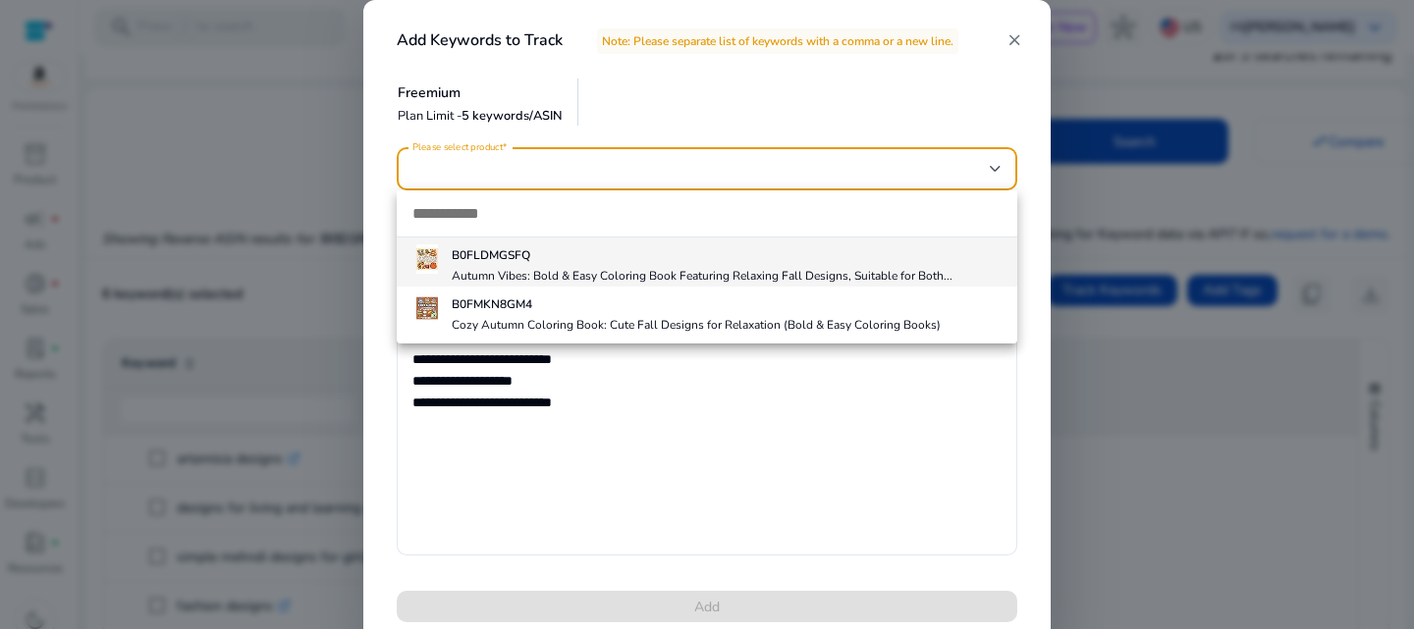
click at [1018, 41] on div at bounding box center [707, 314] width 1414 height 629
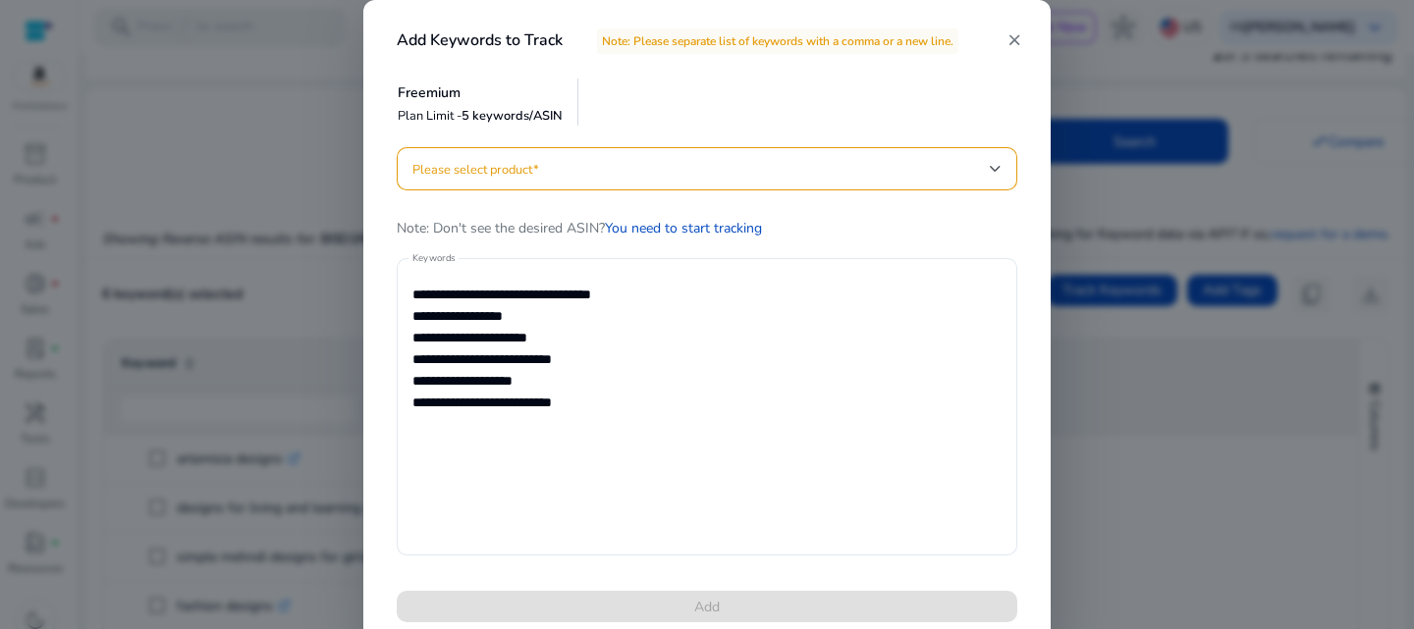
click at [1017, 41] on mat-icon "close" at bounding box center [1014, 40] width 18 height 18
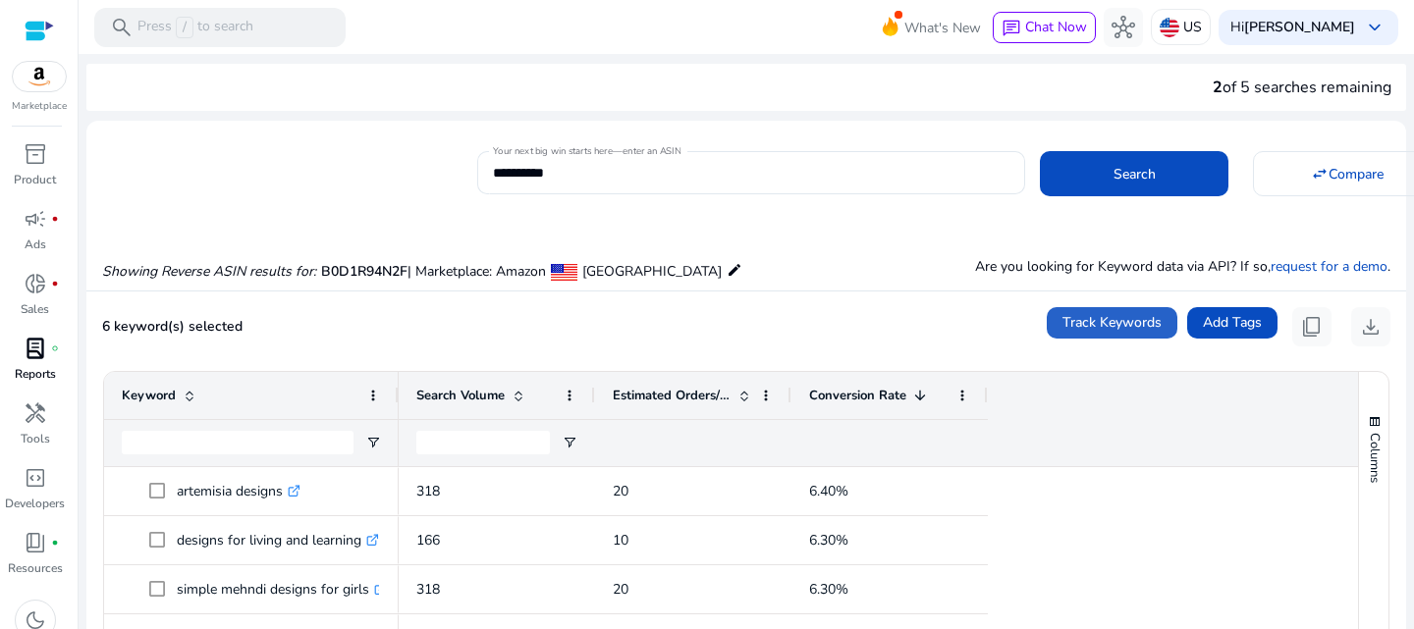
click at [33, 394] on link "lab_profile fiber_manual_record Reports" at bounding box center [35, 365] width 70 height 65
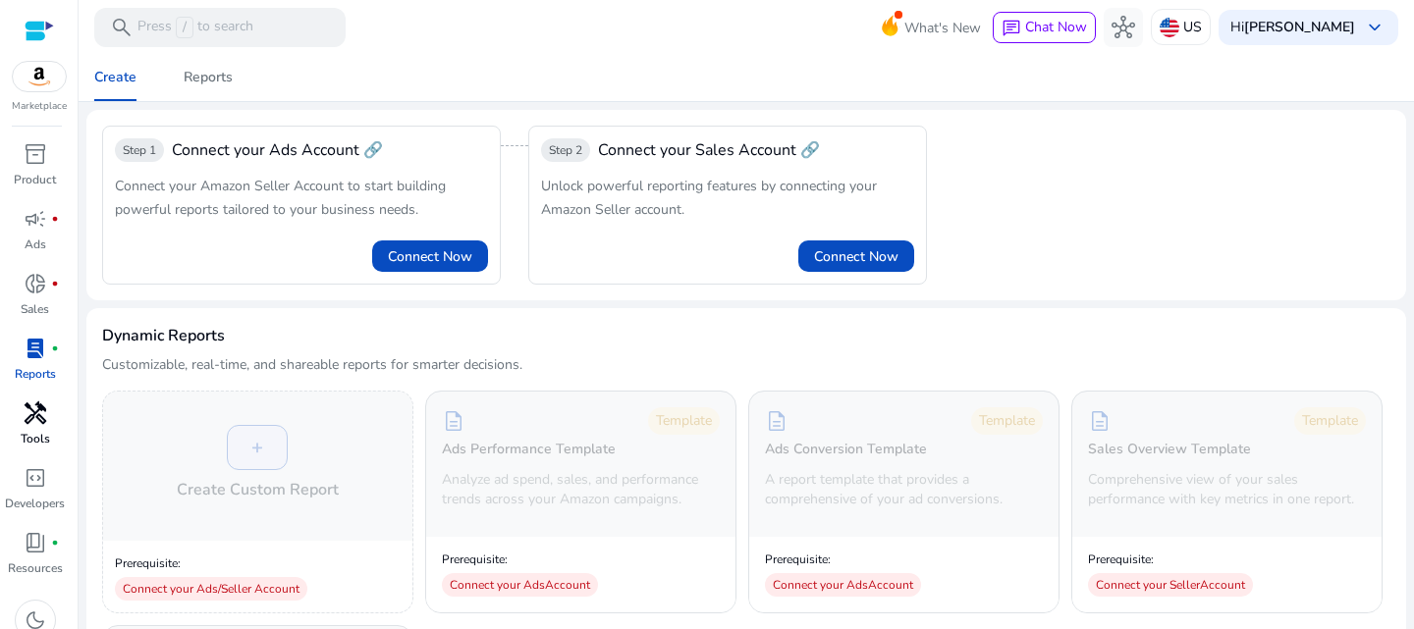
click at [34, 429] on link "handyman Tools" at bounding box center [35, 430] width 70 height 65
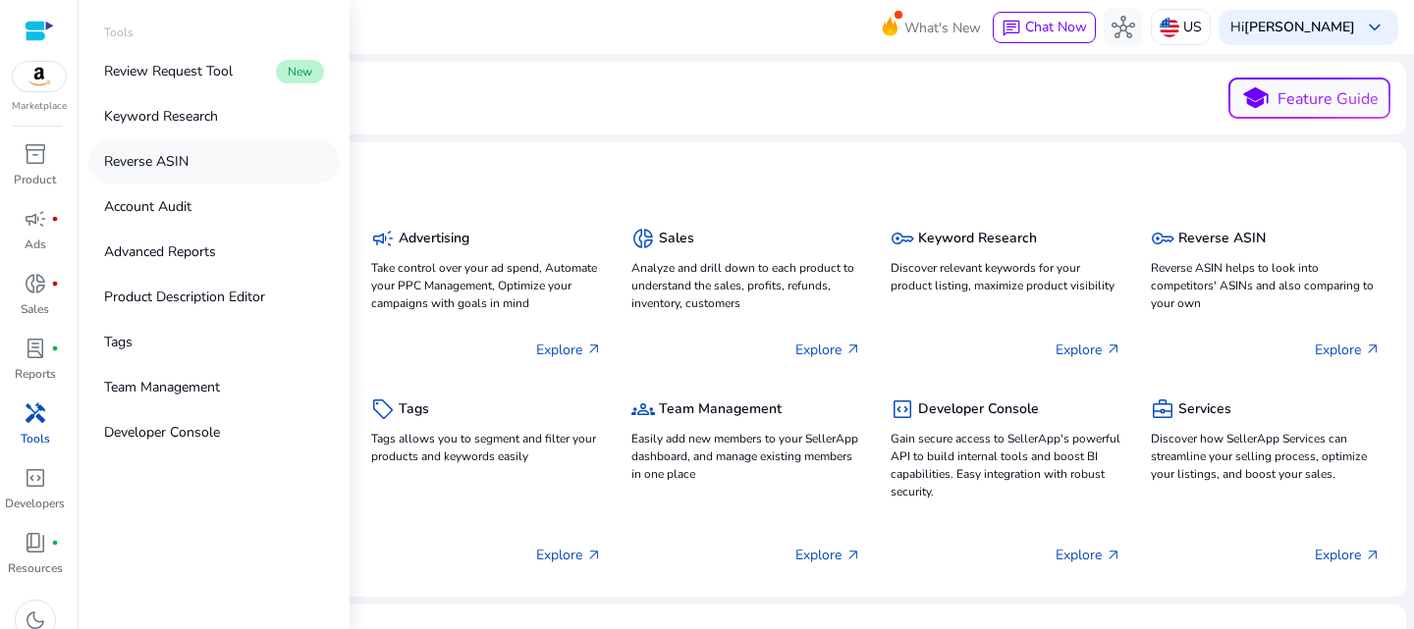
click at [168, 170] on p "Reverse ASIN" at bounding box center [146, 161] width 84 height 21
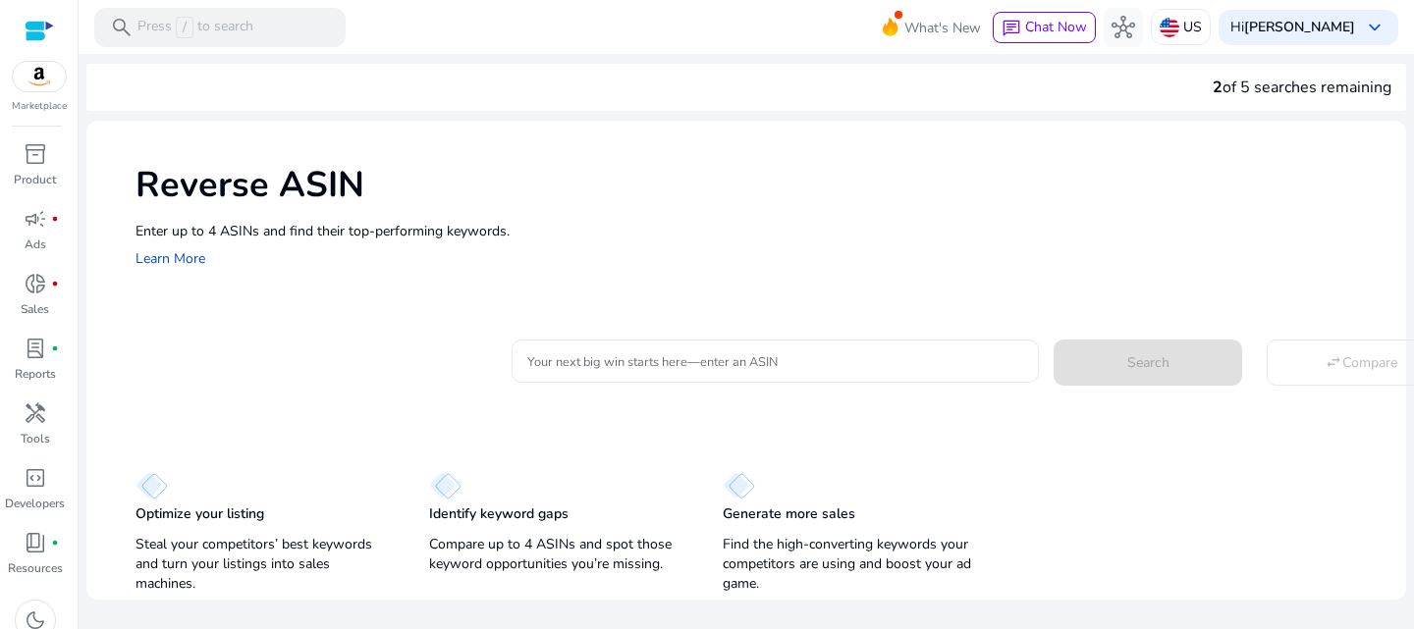
click at [692, 362] on input "Your next big win starts here—enter an ASIN" at bounding box center [775, 362] width 496 height 22
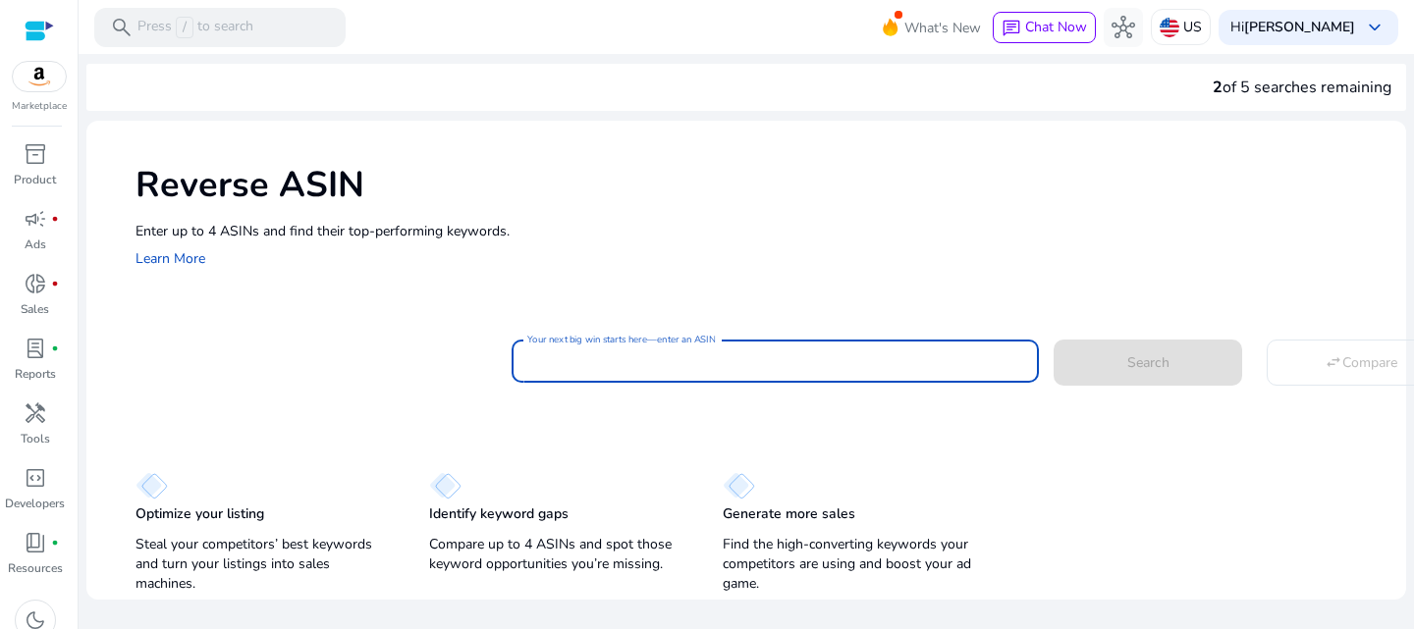
paste input "**********"
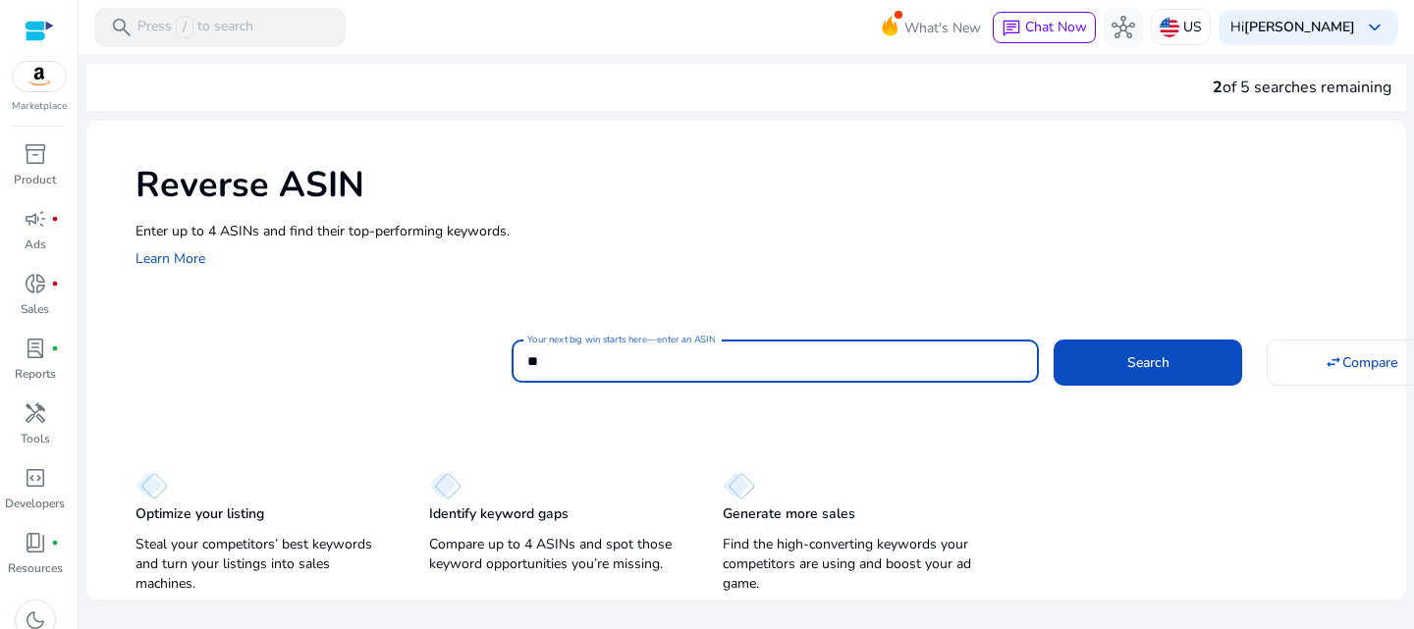
type input "*"
